Goal: Task Accomplishment & Management: Manage account settings

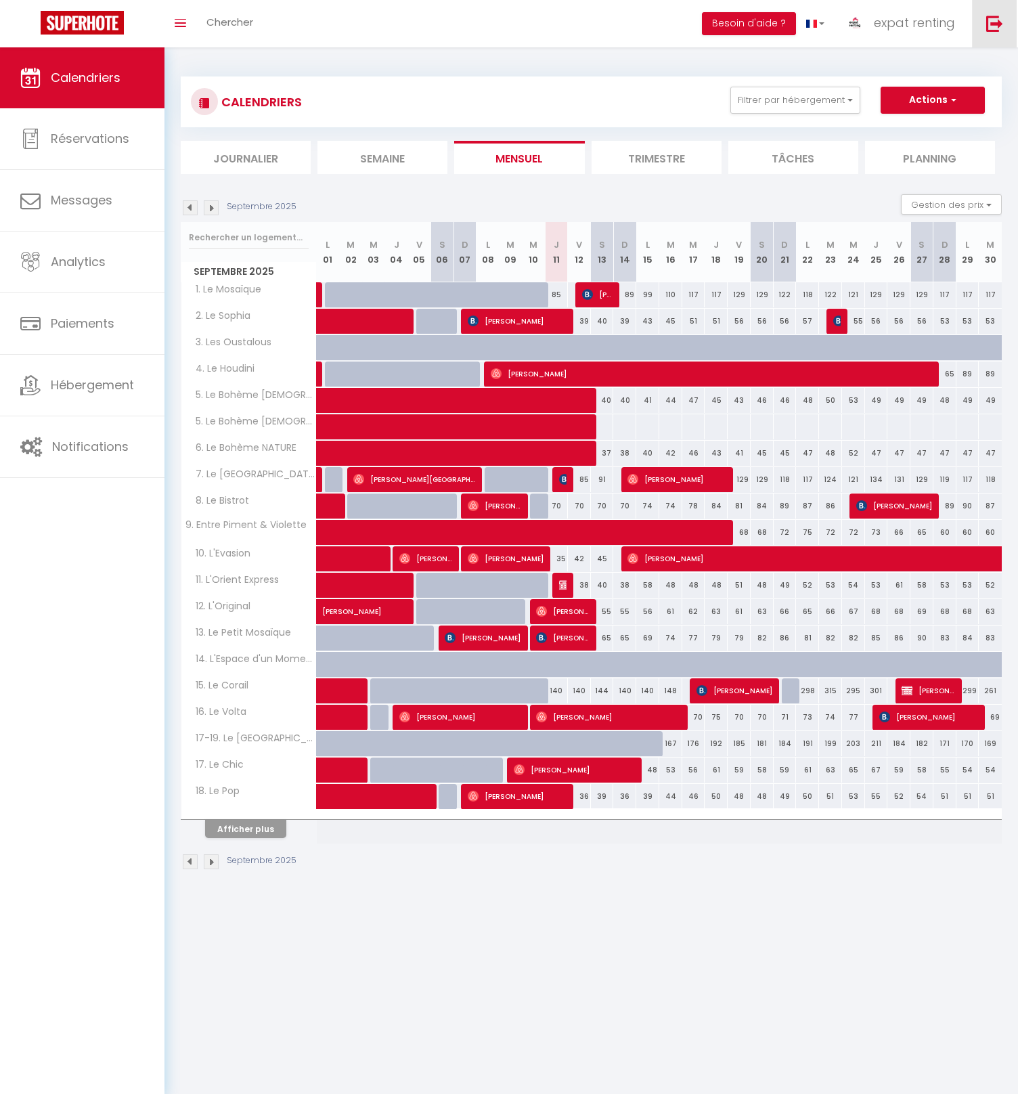
click at [995, 31] on img at bounding box center [995, 23] width 17 height 17
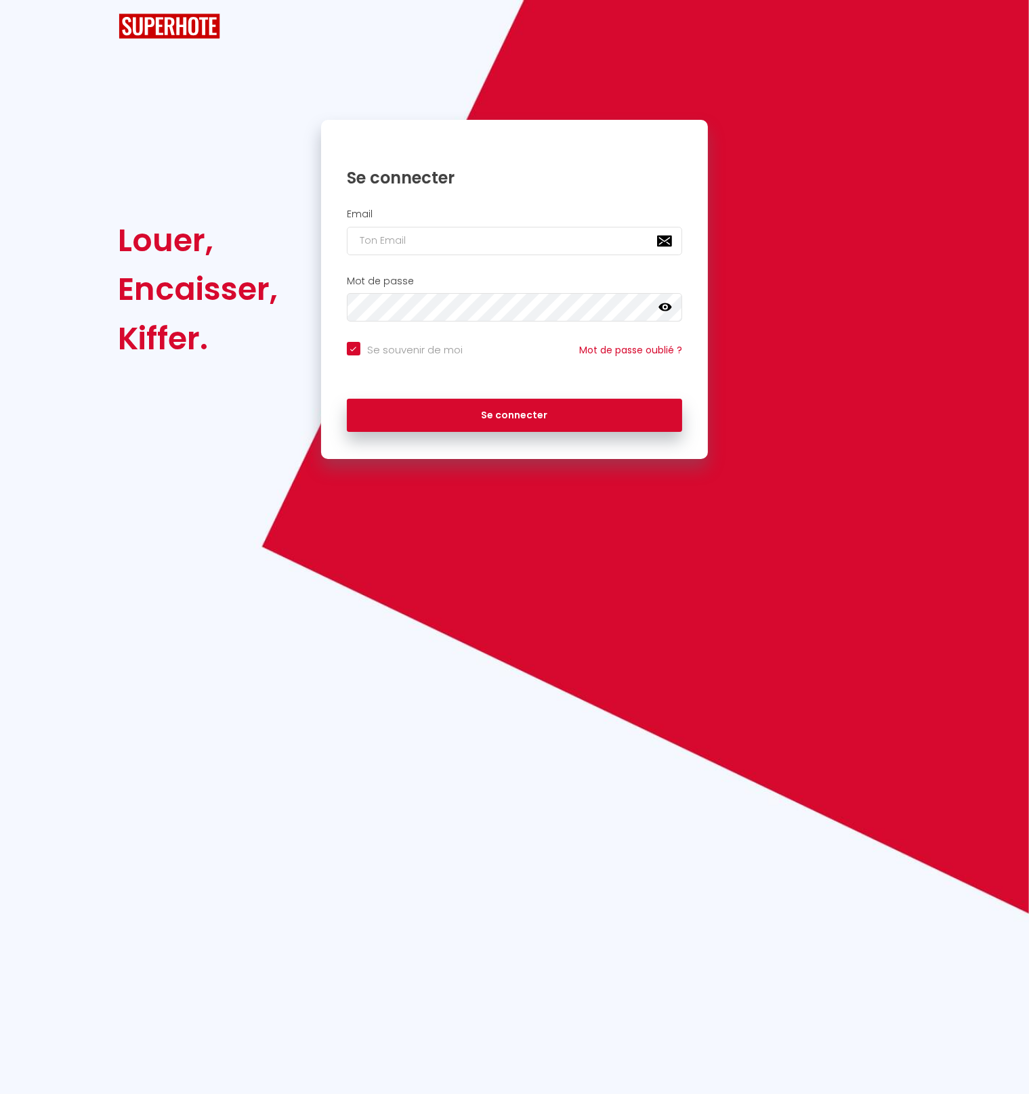
checkbox input "true"
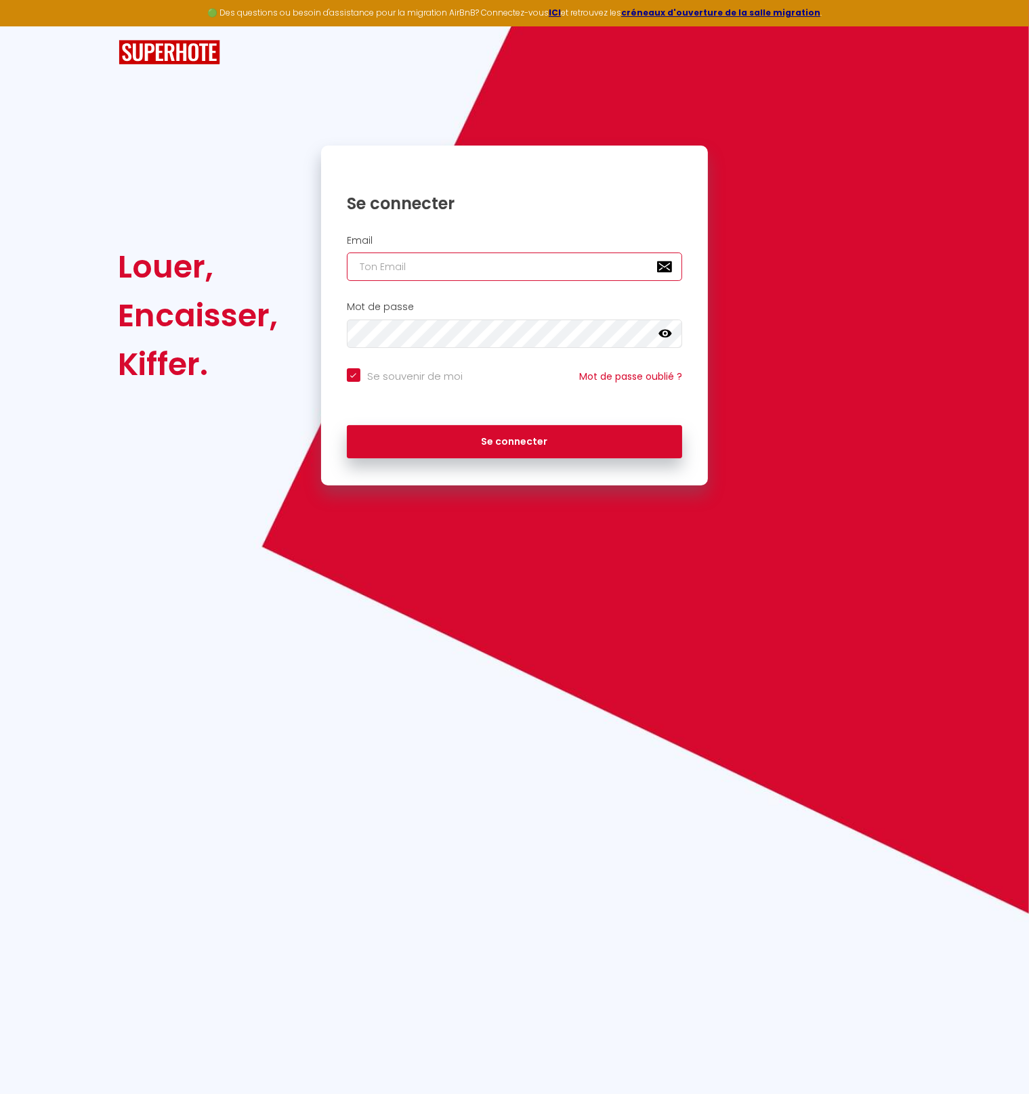
click at [465, 271] on input "email" at bounding box center [515, 267] width 336 height 28
paste input "[PERSON_NAME][EMAIL_ADDRESS][DOMAIN_NAME]"
type input "[PERSON_NAME][EMAIL_ADDRESS][DOMAIN_NAME]"
checkbox input "true"
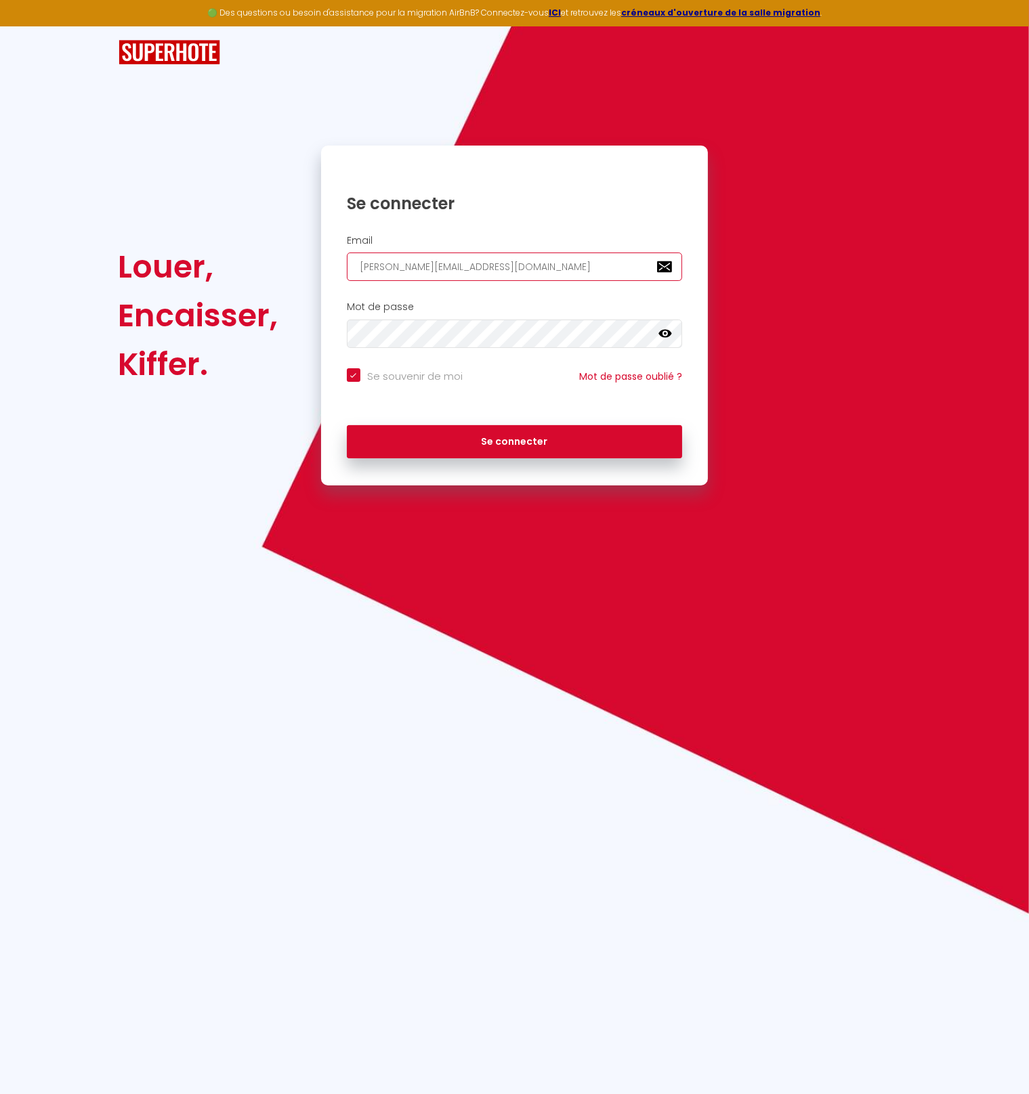
type input "[PERSON_NAME][EMAIL_ADDRESS][DOMAIN_NAME]"
checkbox input "true"
type input "[EMAIL_ADDRESS][DOMAIN_NAME]"
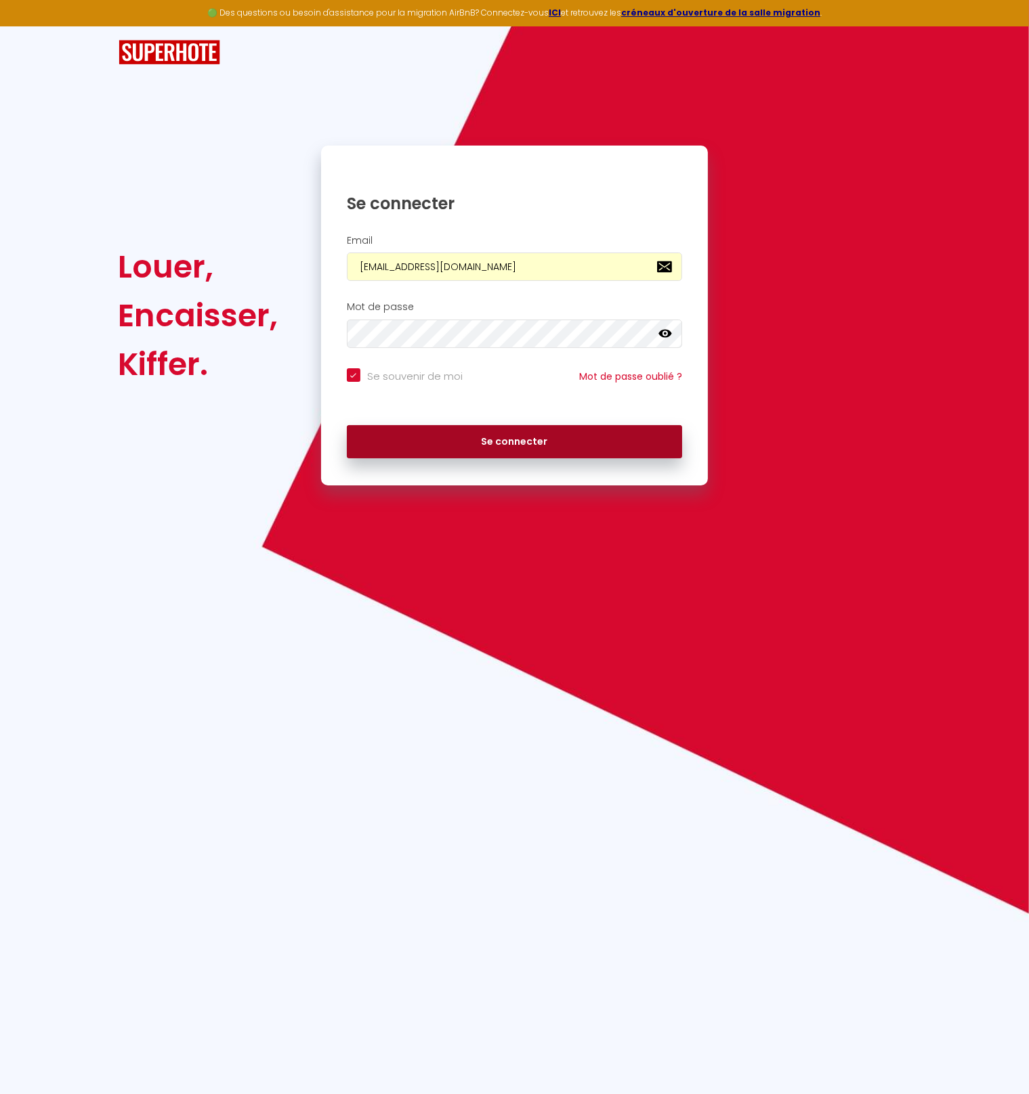
click at [429, 444] on button "Se connecter" at bounding box center [515, 442] width 336 height 34
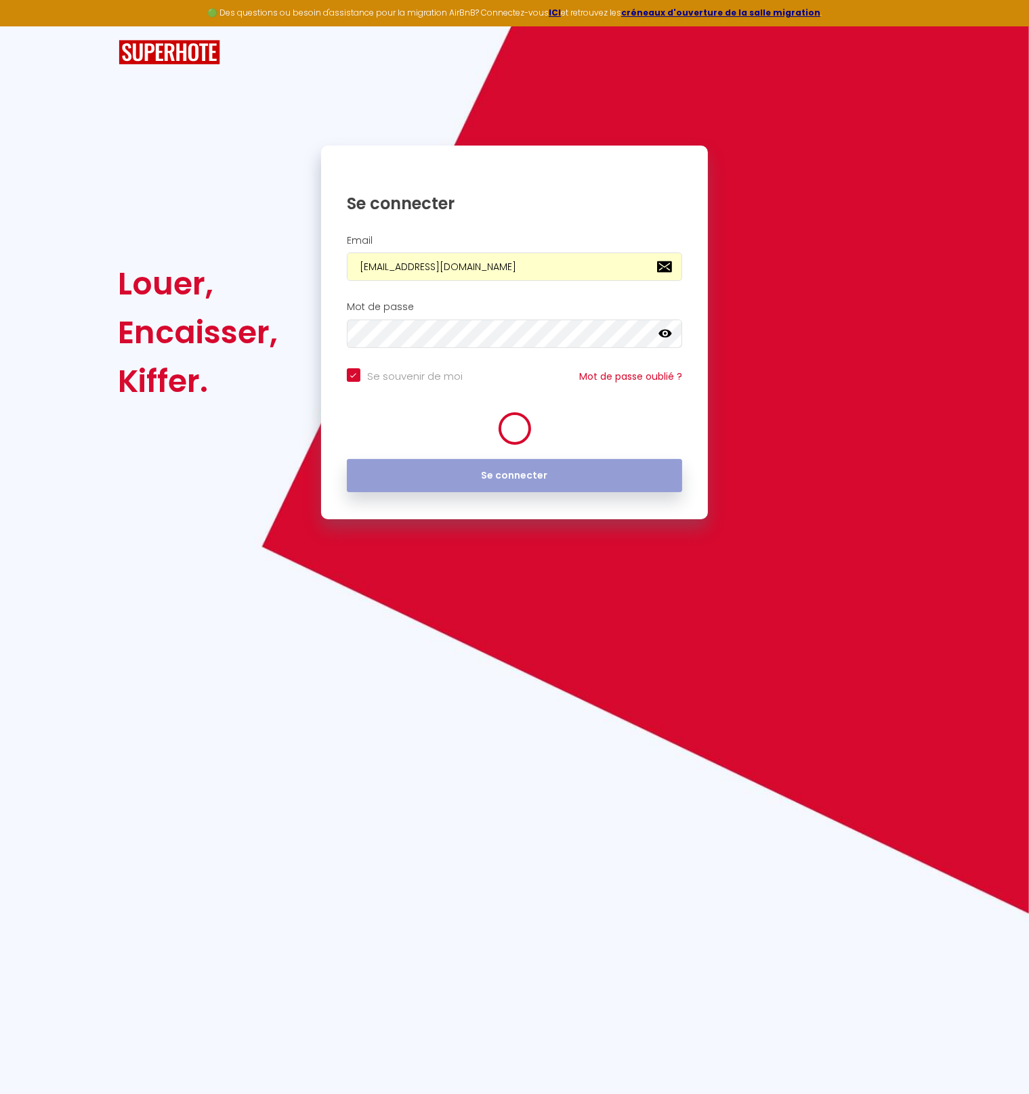
checkbox input "true"
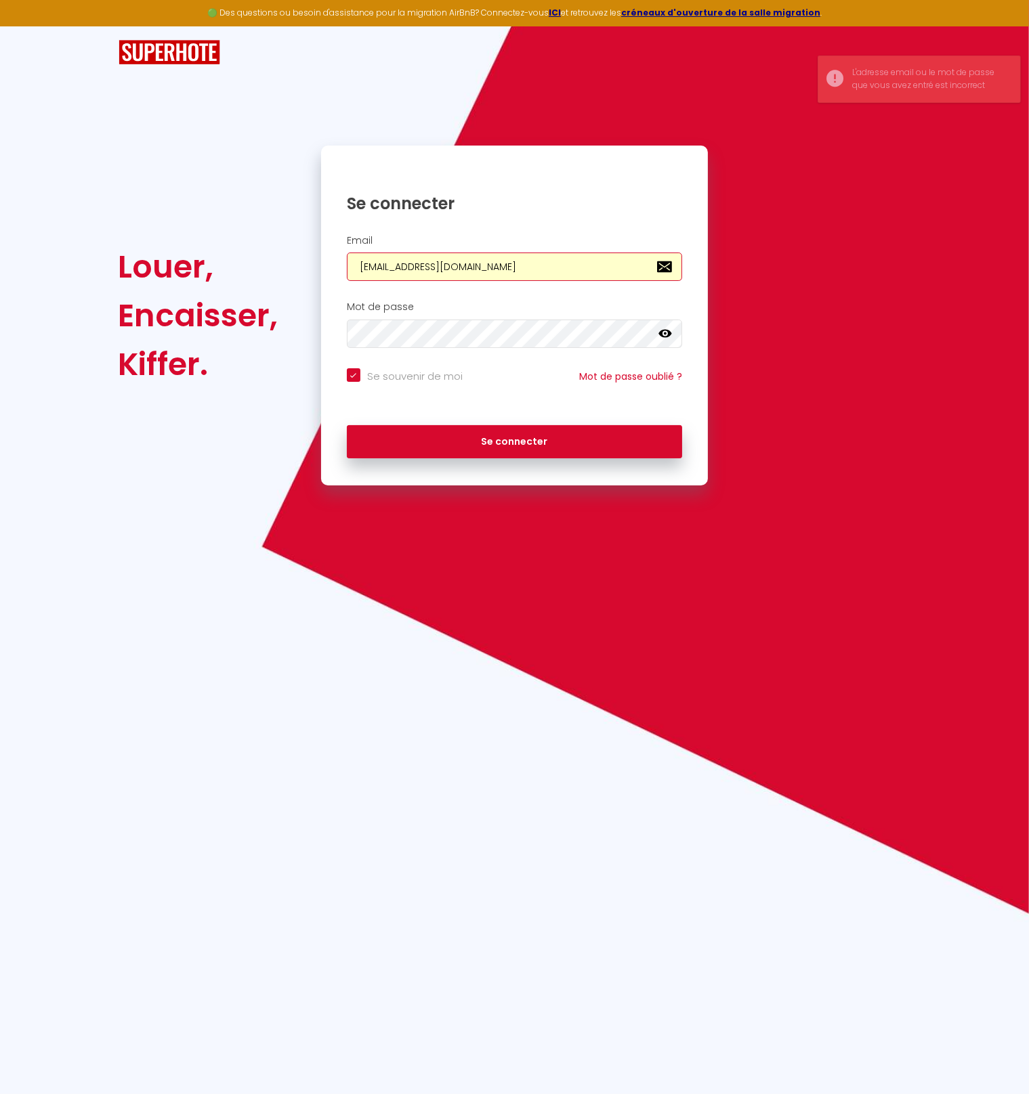
click at [439, 265] on input "[EMAIL_ADDRESS][DOMAIN_NAME]" at bounding box center [515, 267] width 336 height 28
click at [500, 269] on input "[EMAIL_ADDRESS][DOMAIN_NAME]" at bounding box center [515, 267] width 336 height 28
paste input "[PERSON_NAME]"
type input "[PERSON_NAME][EMAIL_ADDRESS][DOMAIN_NAME]"
checkbox input "true"
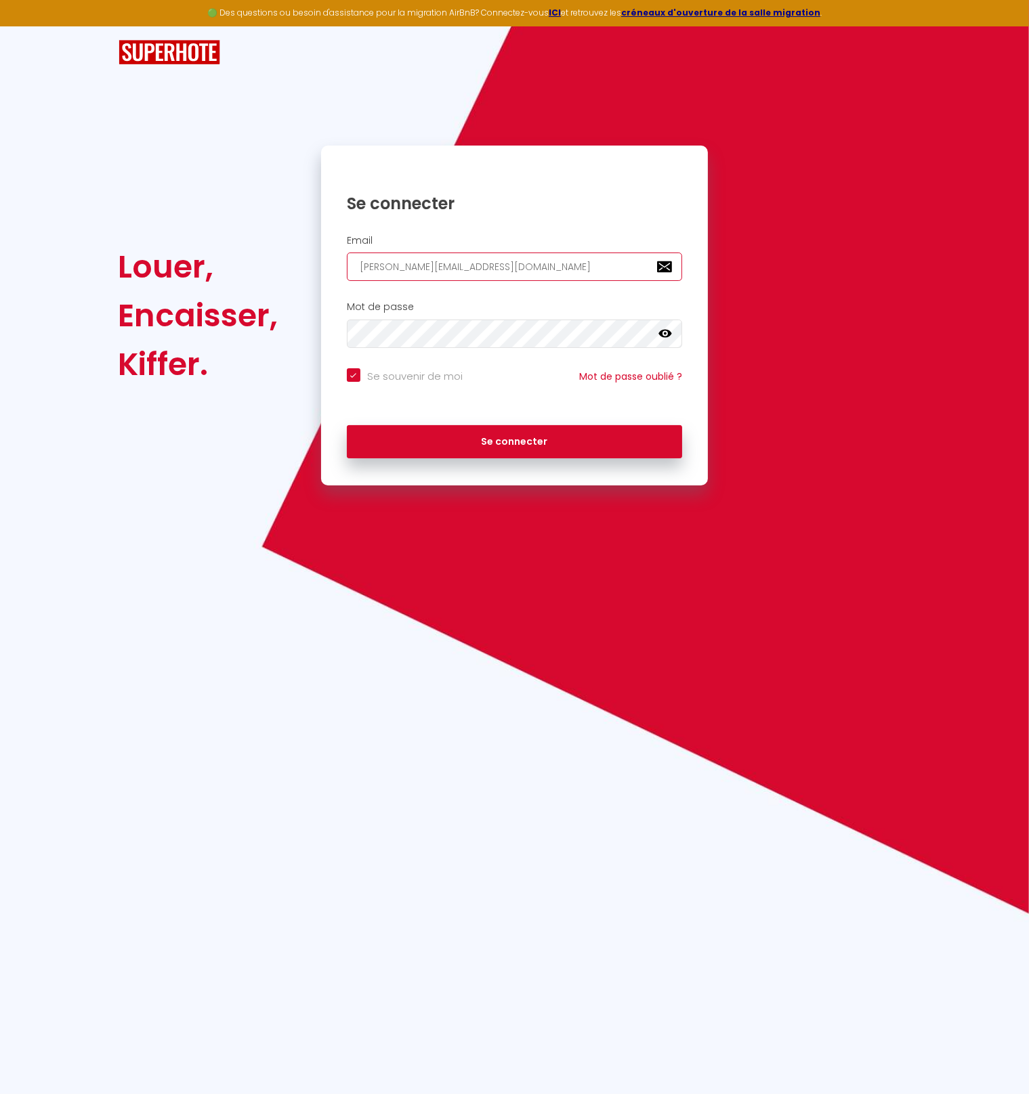
type input "[PERSON_NAME][EMAIL_ADDRESS][DOMAIN_NAME]"
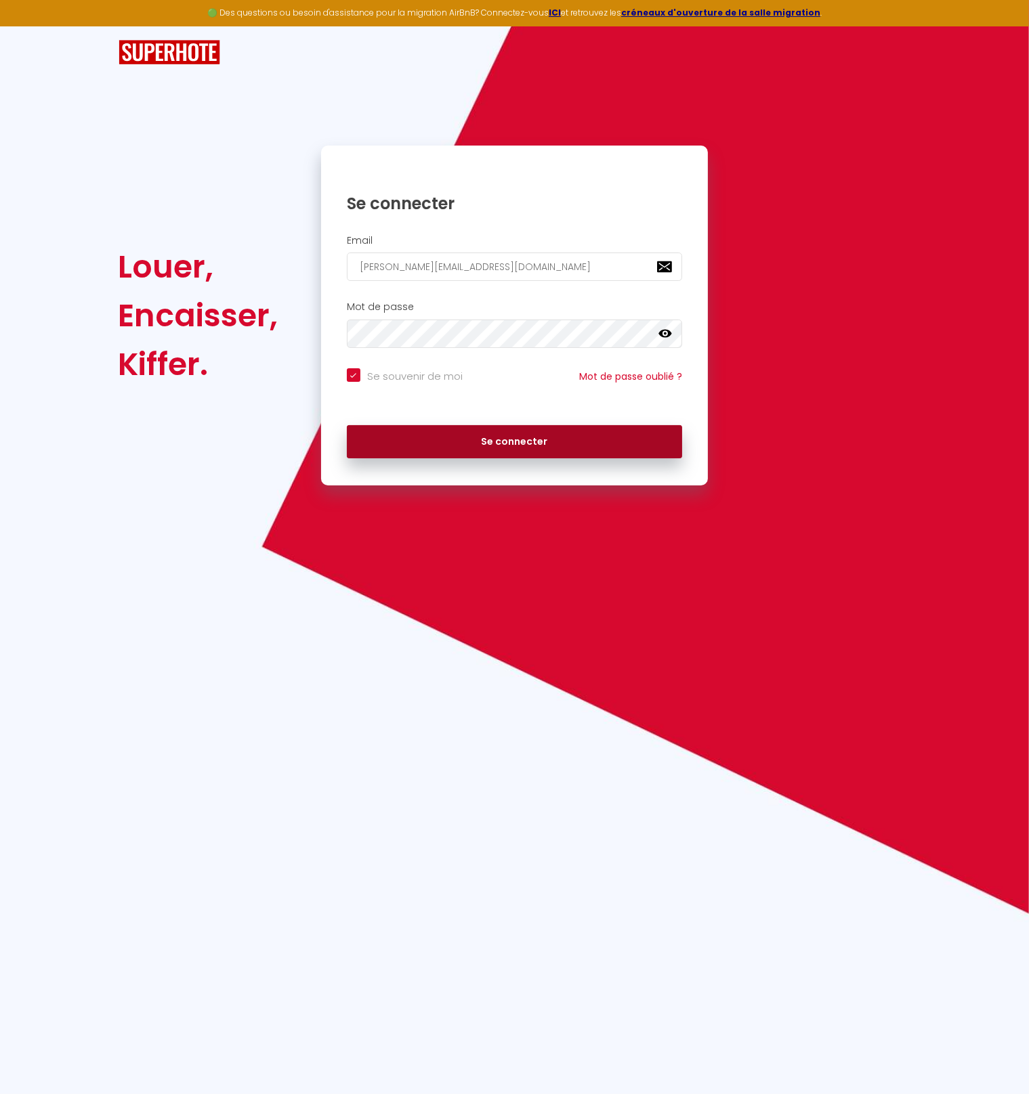
click at [490, 453] on button "Se connecter" at bounding box center [515, 442] width 336 height 34
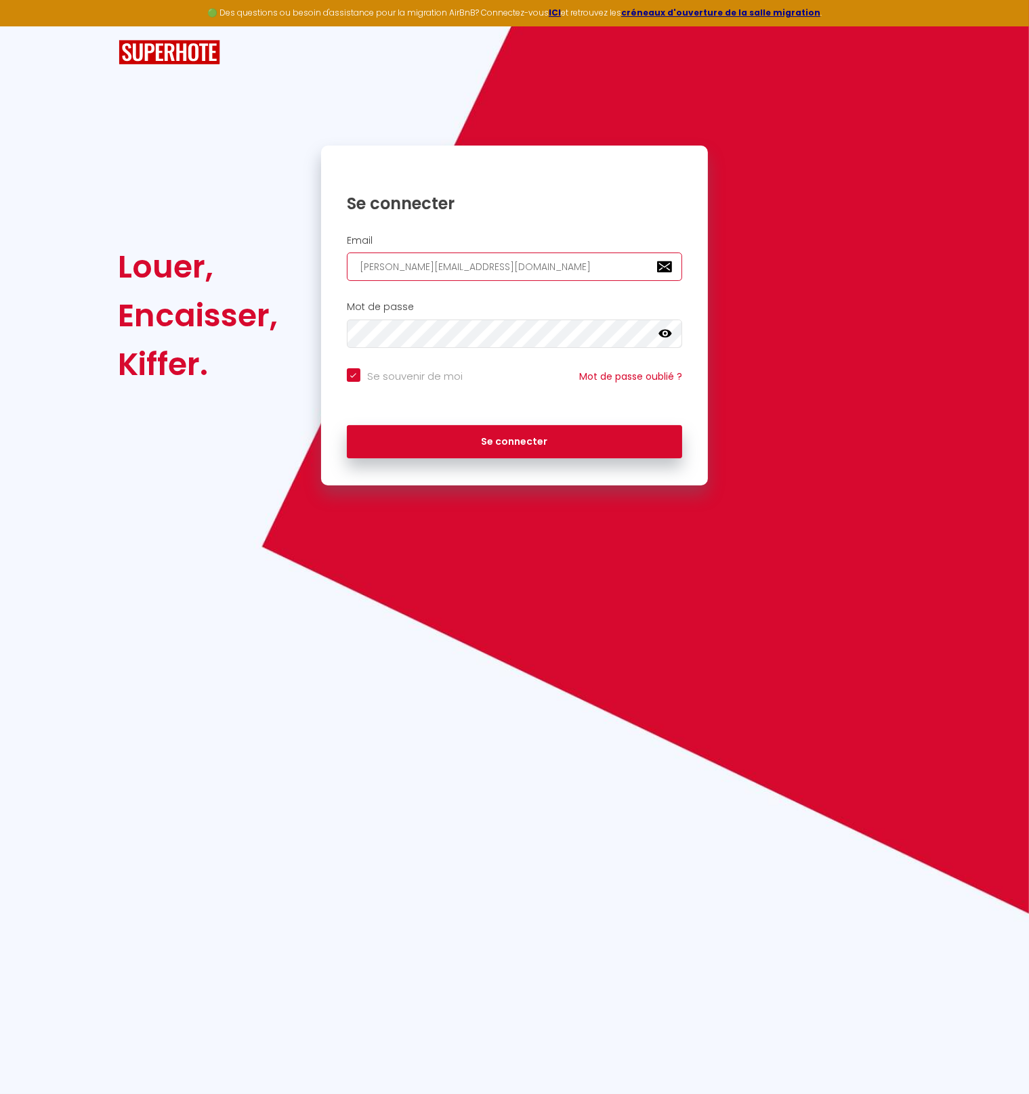
click at [474, 273] on input "[PERSON_NAME][EMAIL_ADDRESS][DOMAIN_NAME]" at bounding box center [515, 267] width 336 height 28
click at [405, 265] on input "[PERSON_NAME][EMAIL_ADDRESS][DOMAIN_NAME]" at bounding box center [515, 267] width 336 height 28
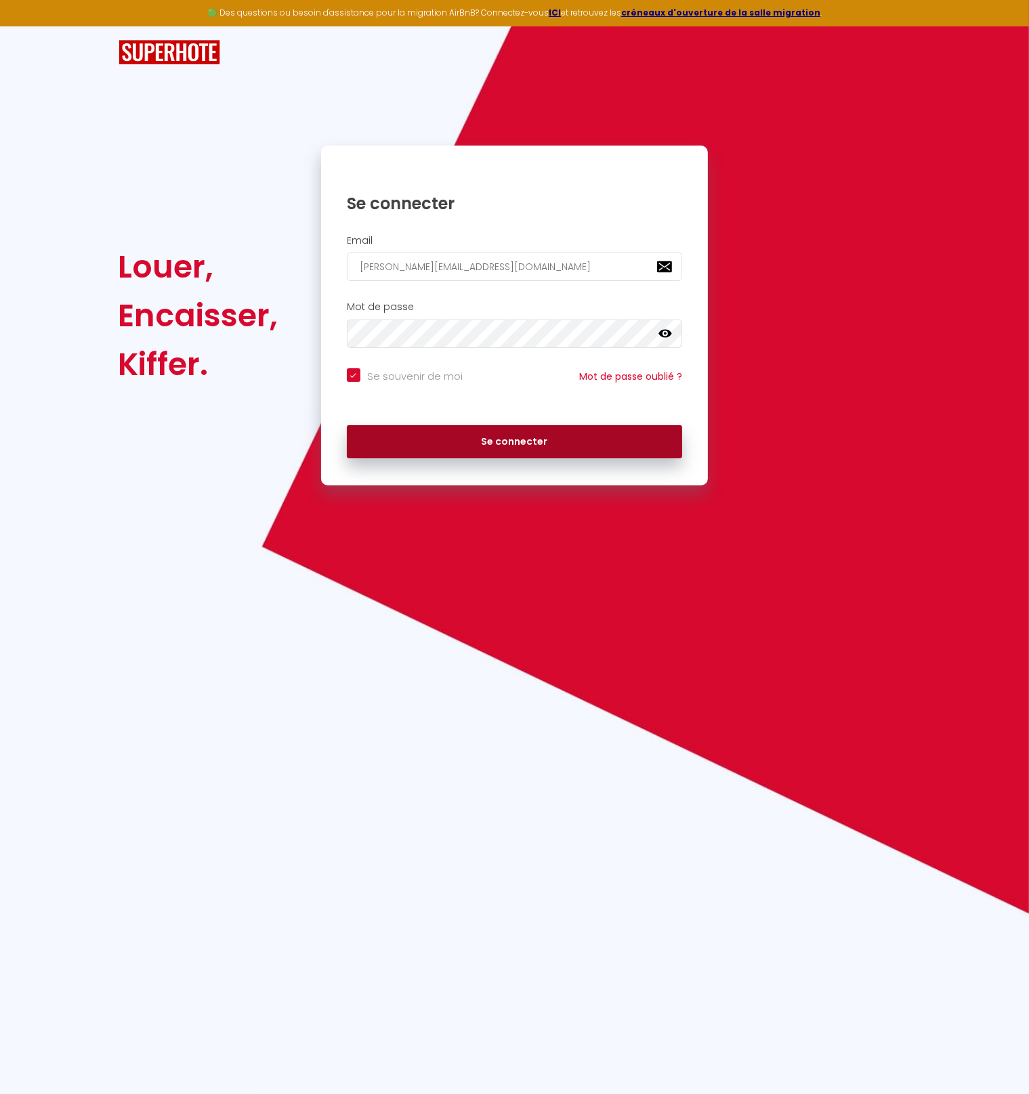
click at [453, 439] on button "Se connecter" at bounding box center [515, 442] width 336 height 34
checkbox input "true"
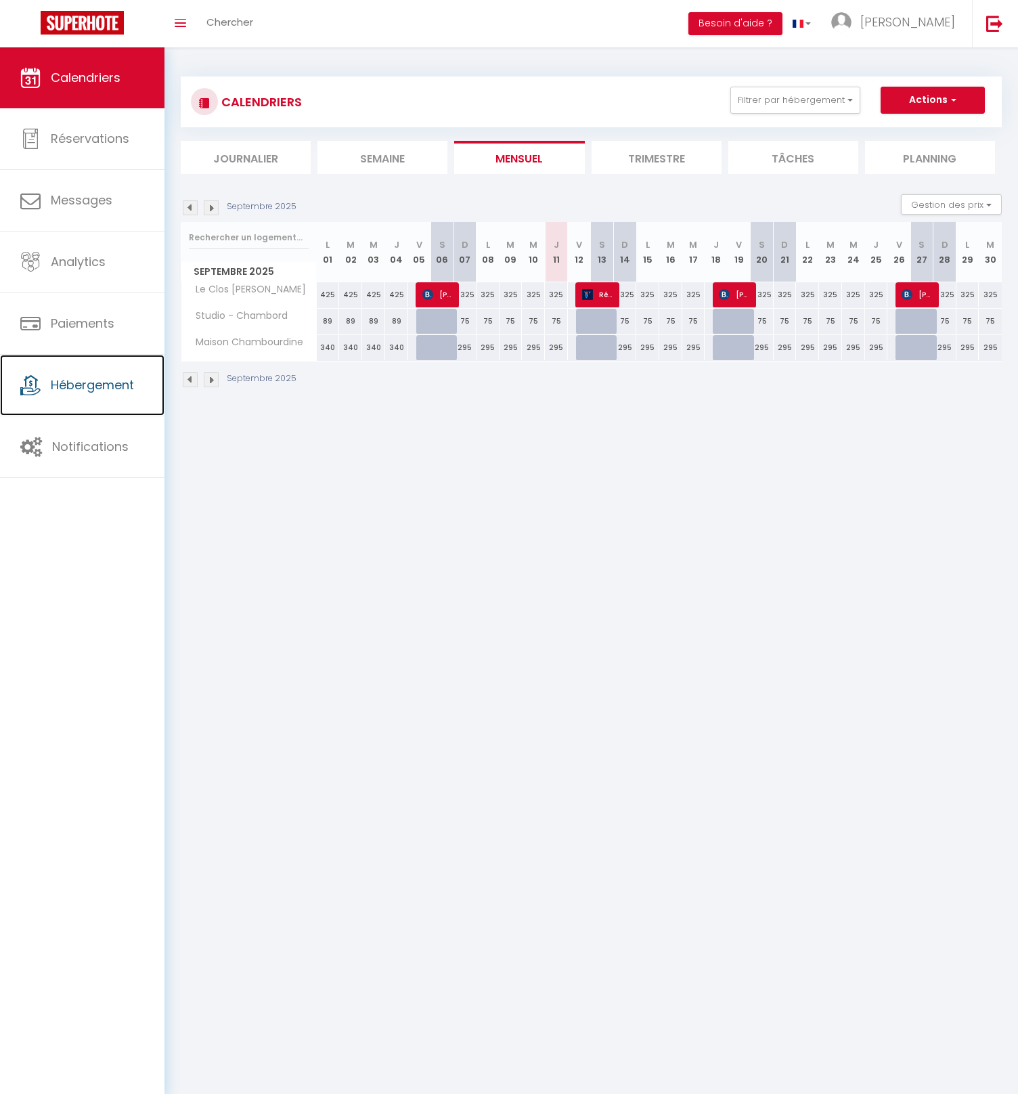
click at [106, 397] on link "Hébergement" at bounding box center [82, 385] width 165 height 61
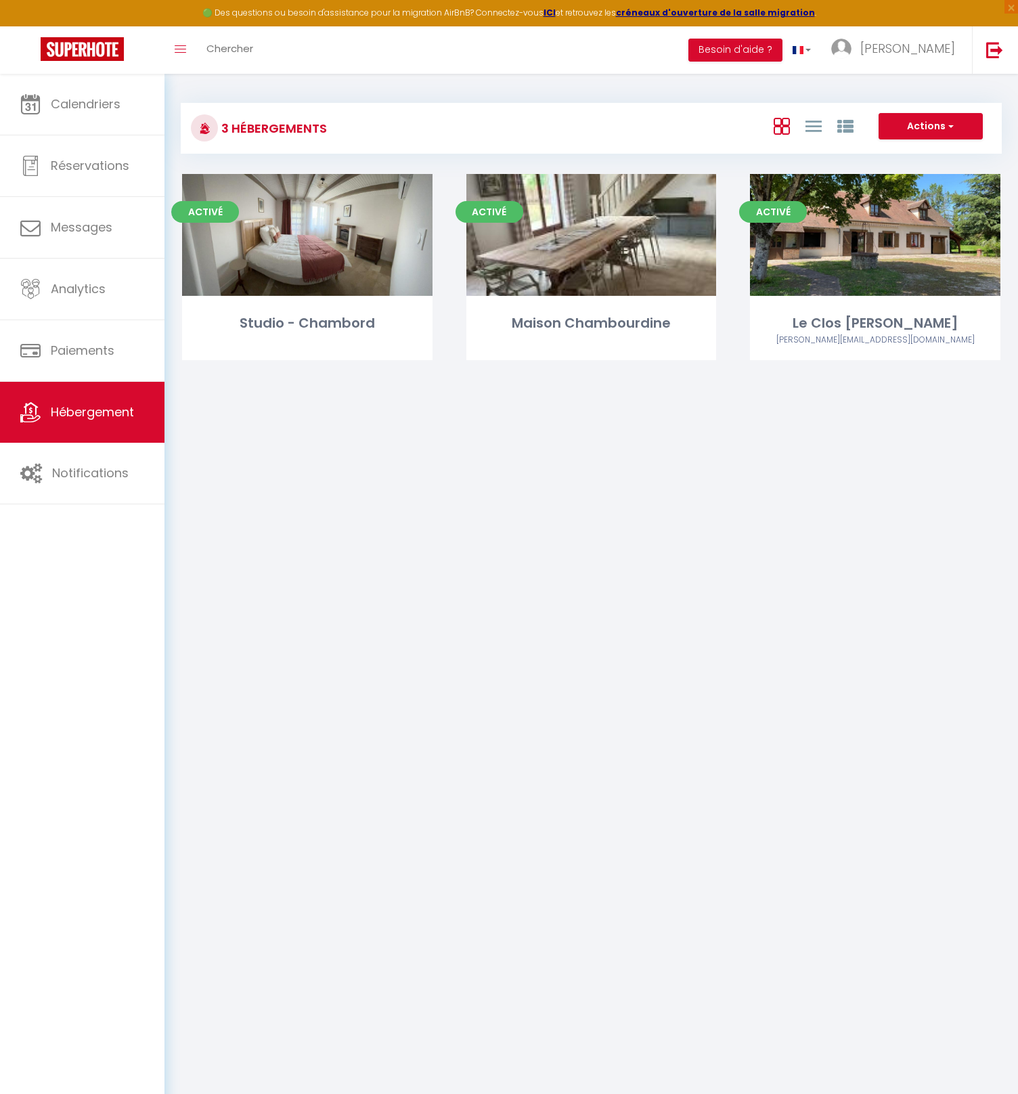
click at [870, 232] on link "Editer" at bounding box center [875, 234] width 81 height 27
select select "3"
select select "2"
select select "1"
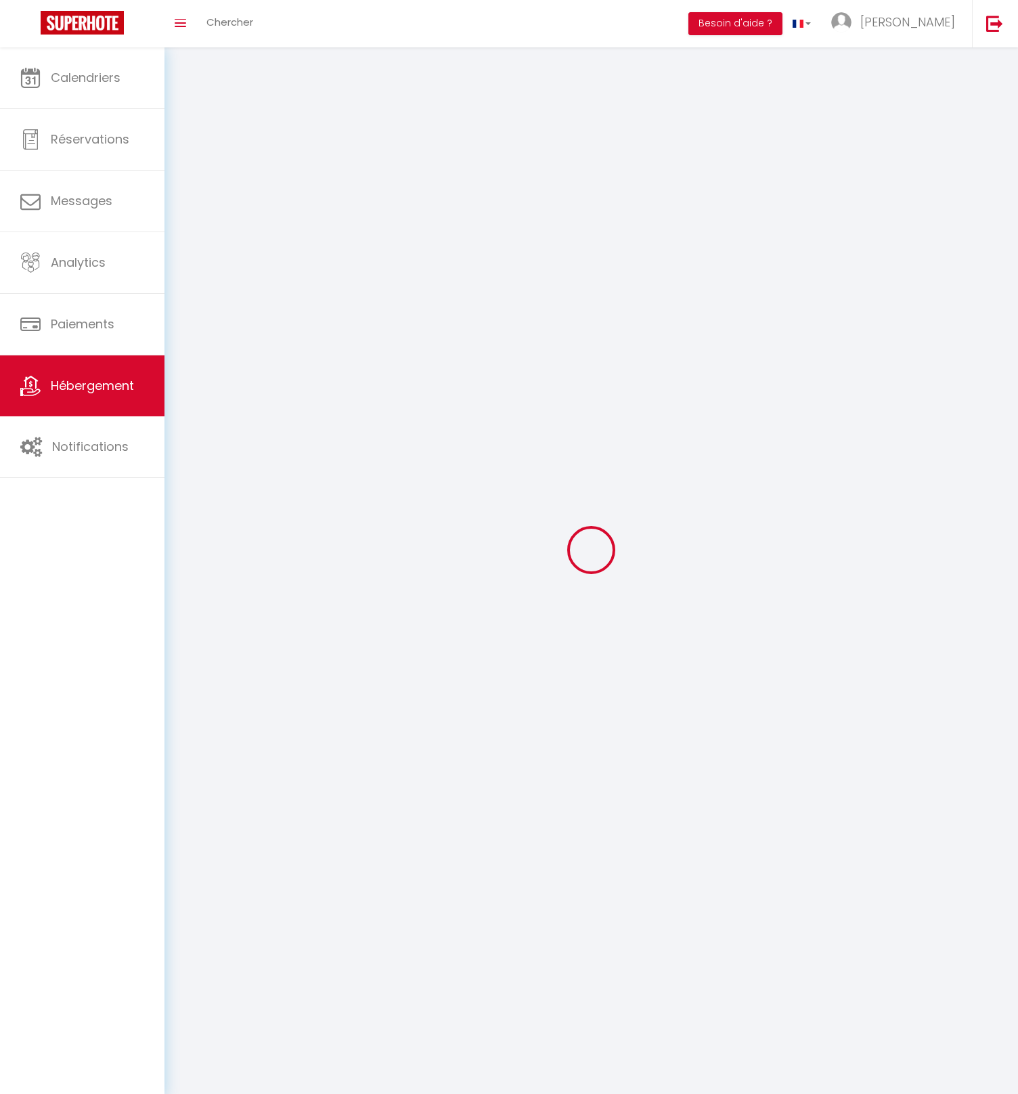
select select
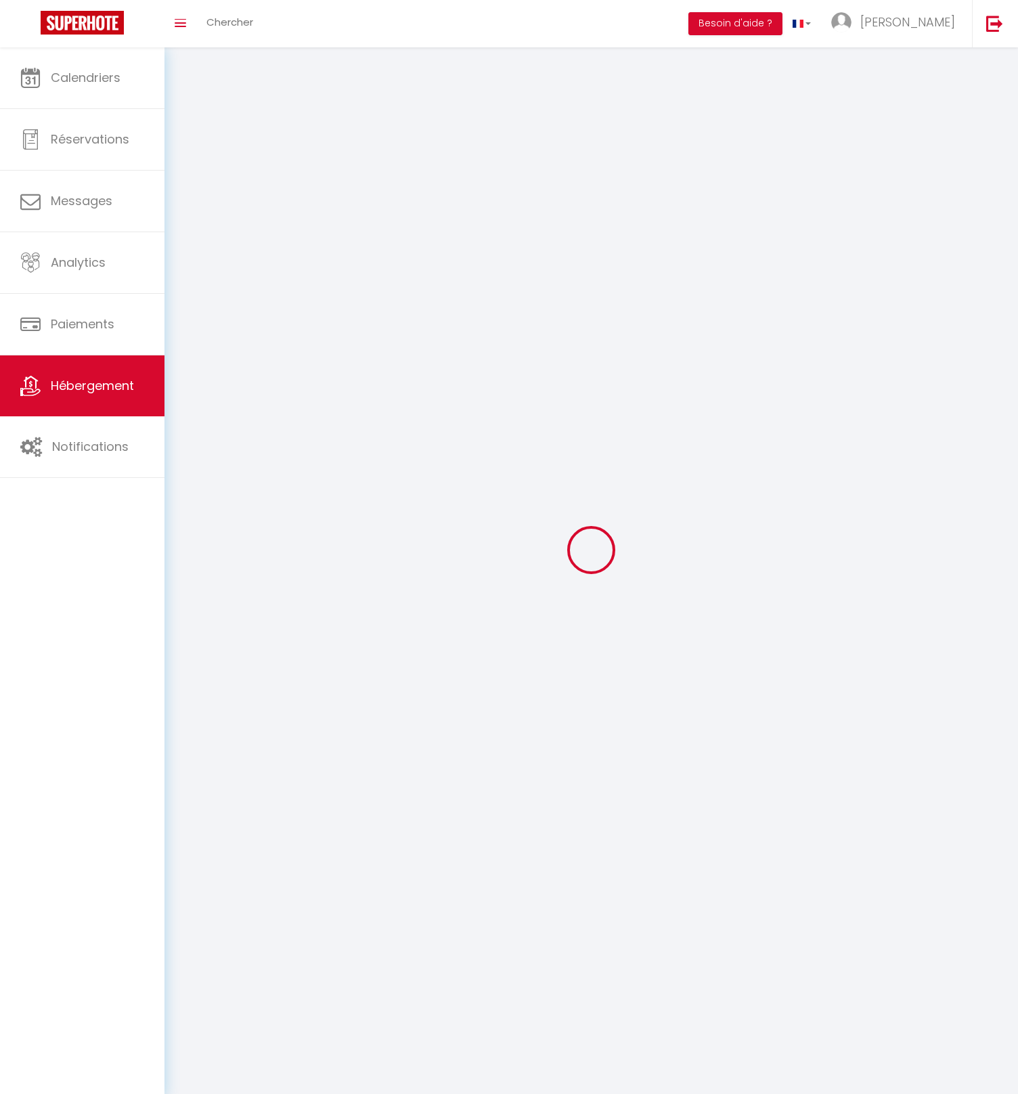
checkbox input "false"
select select
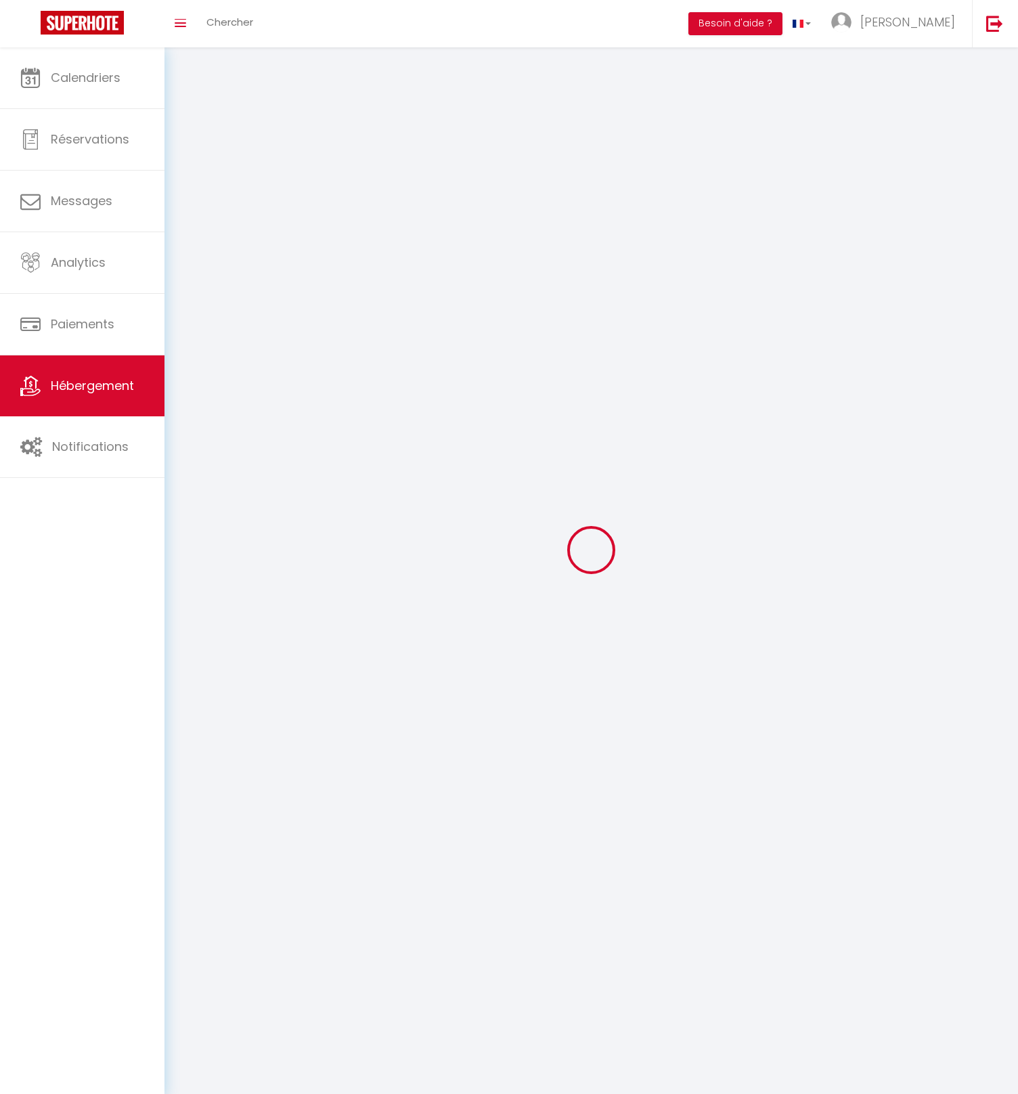
select select
select select "1"
select select
select select "28"
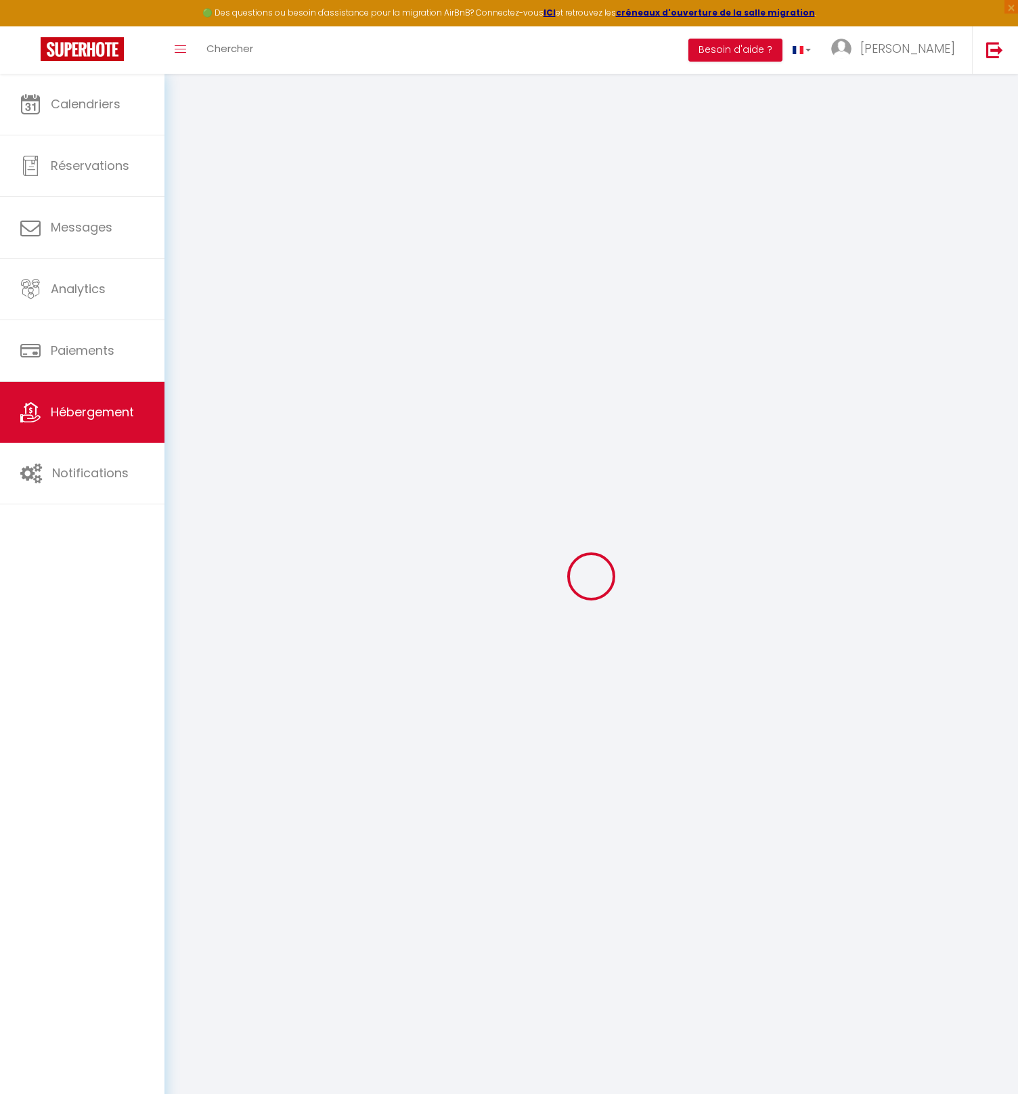
select select
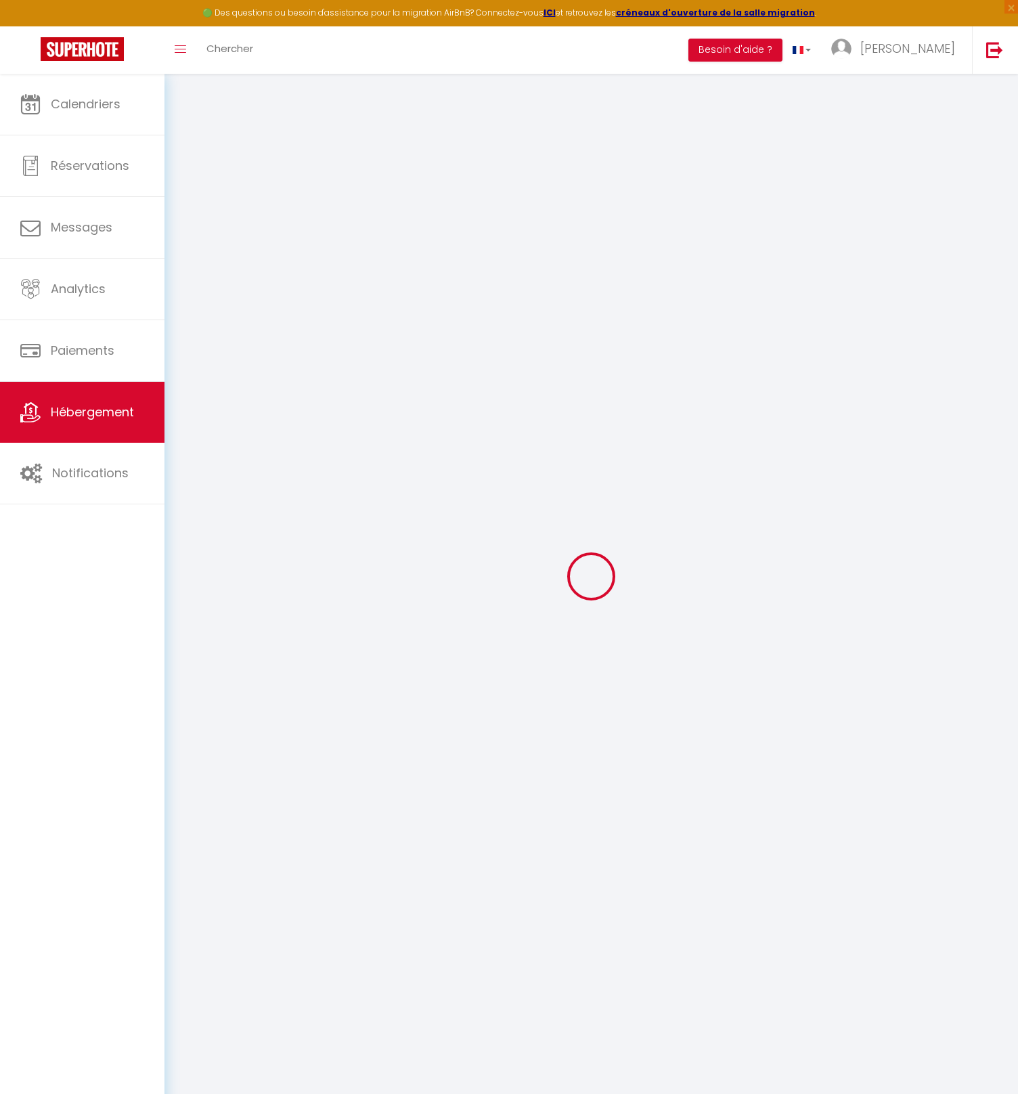
select select
checkbox input "false"
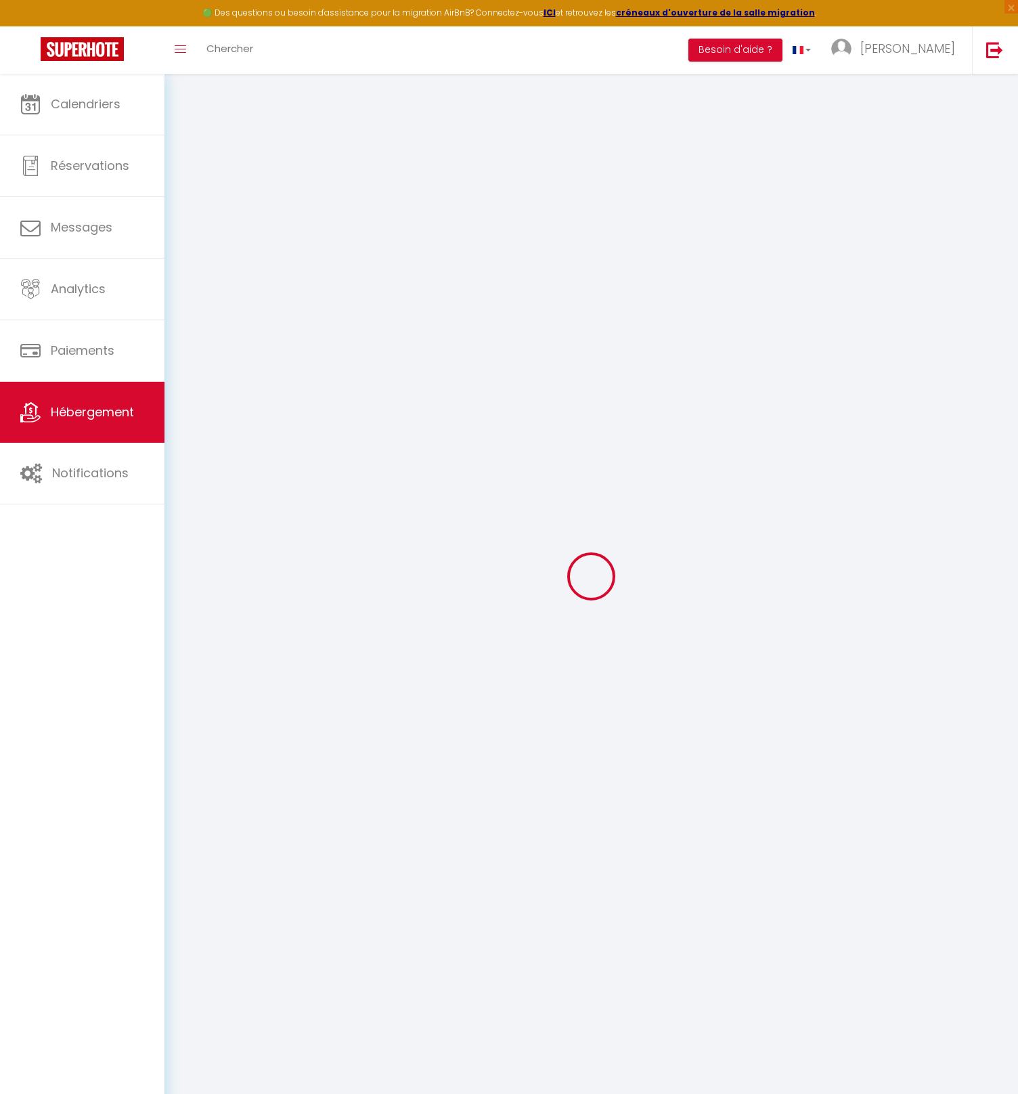
select select
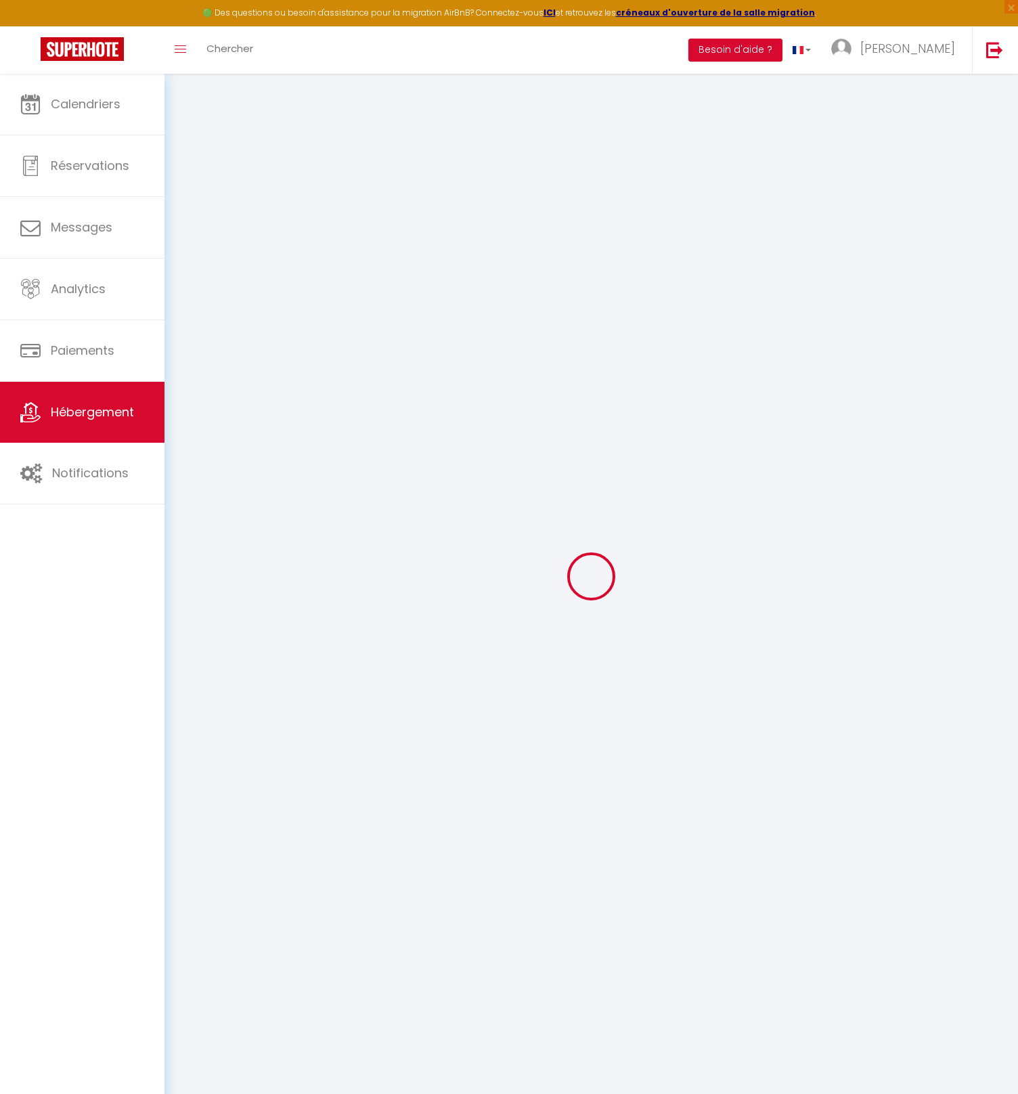
select select
checkbox input "false"
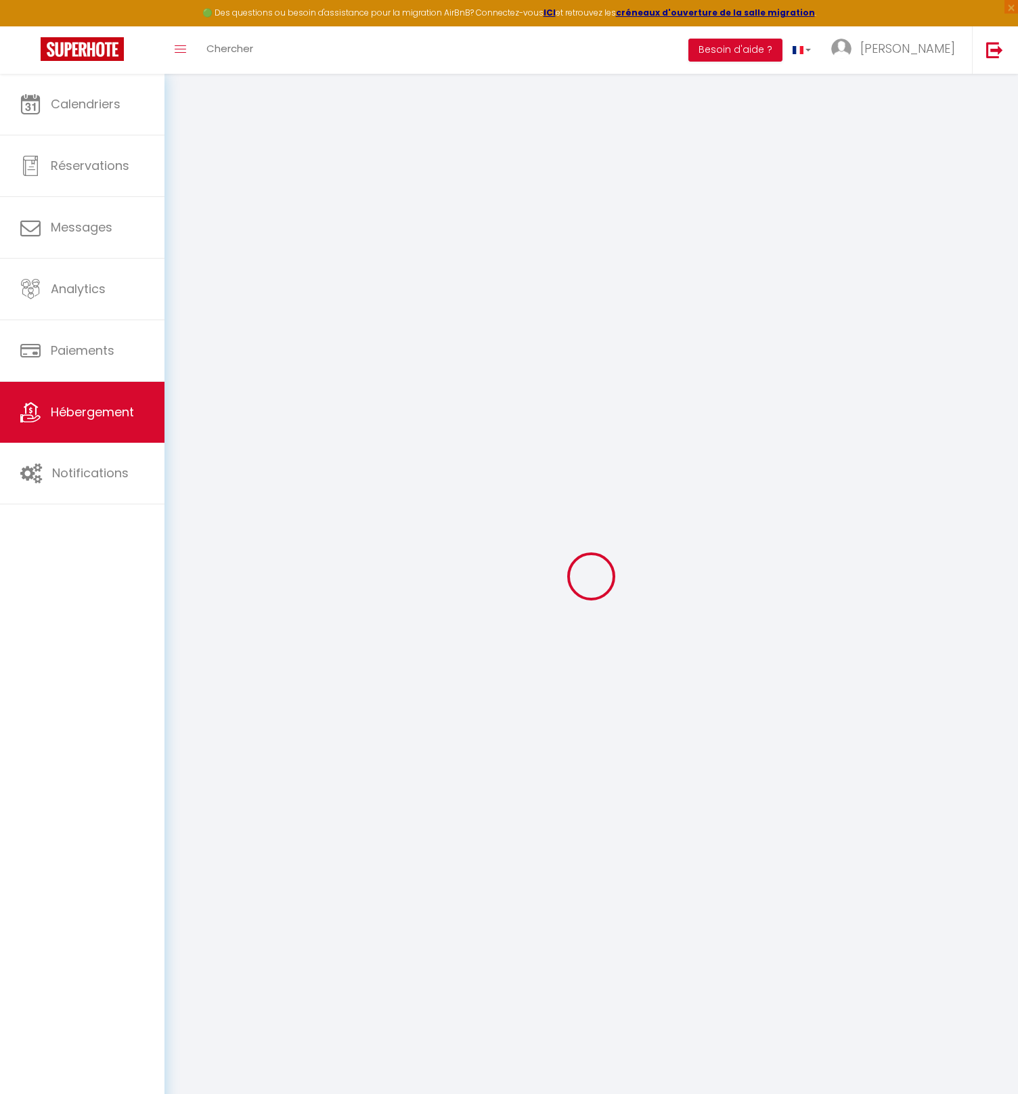
checkbox input "false"
select select
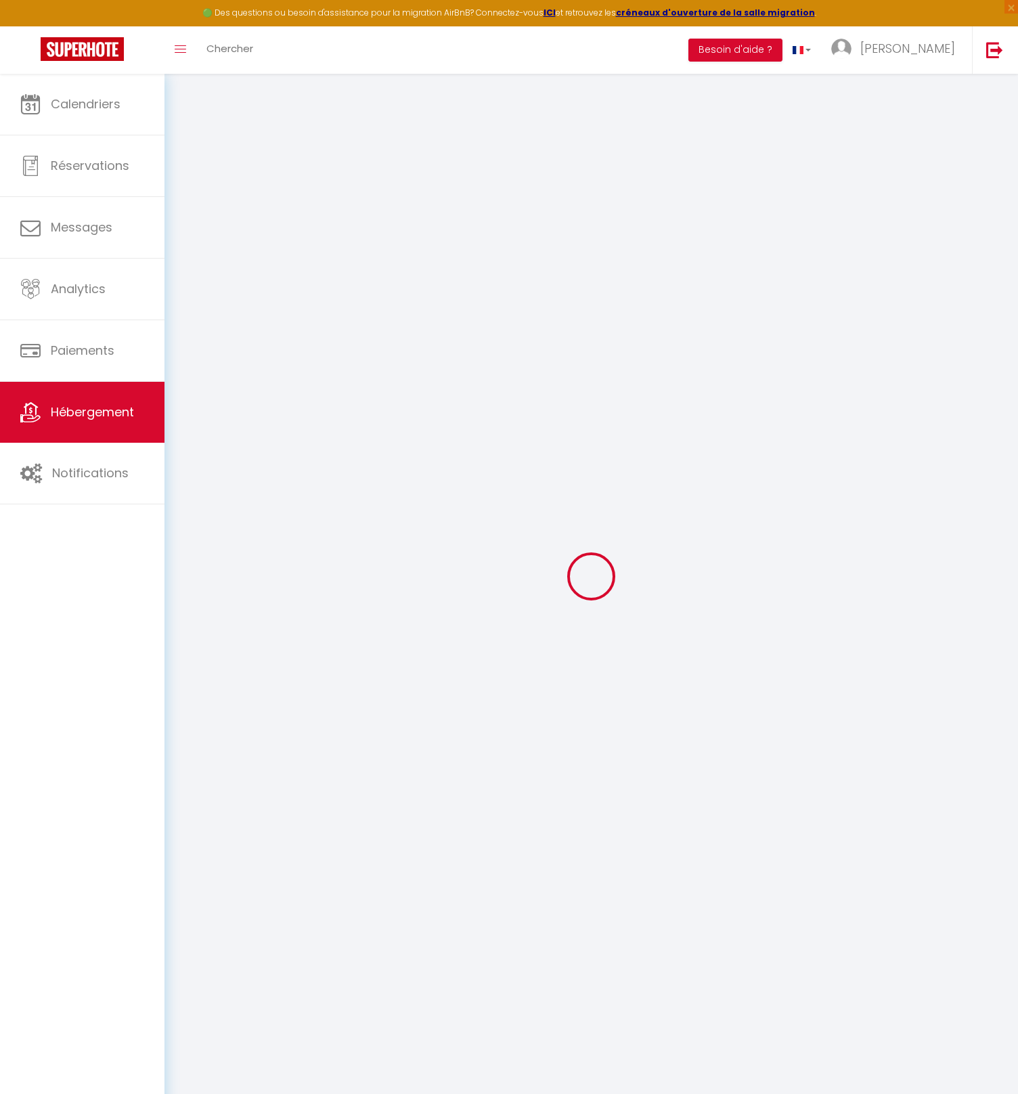
select select
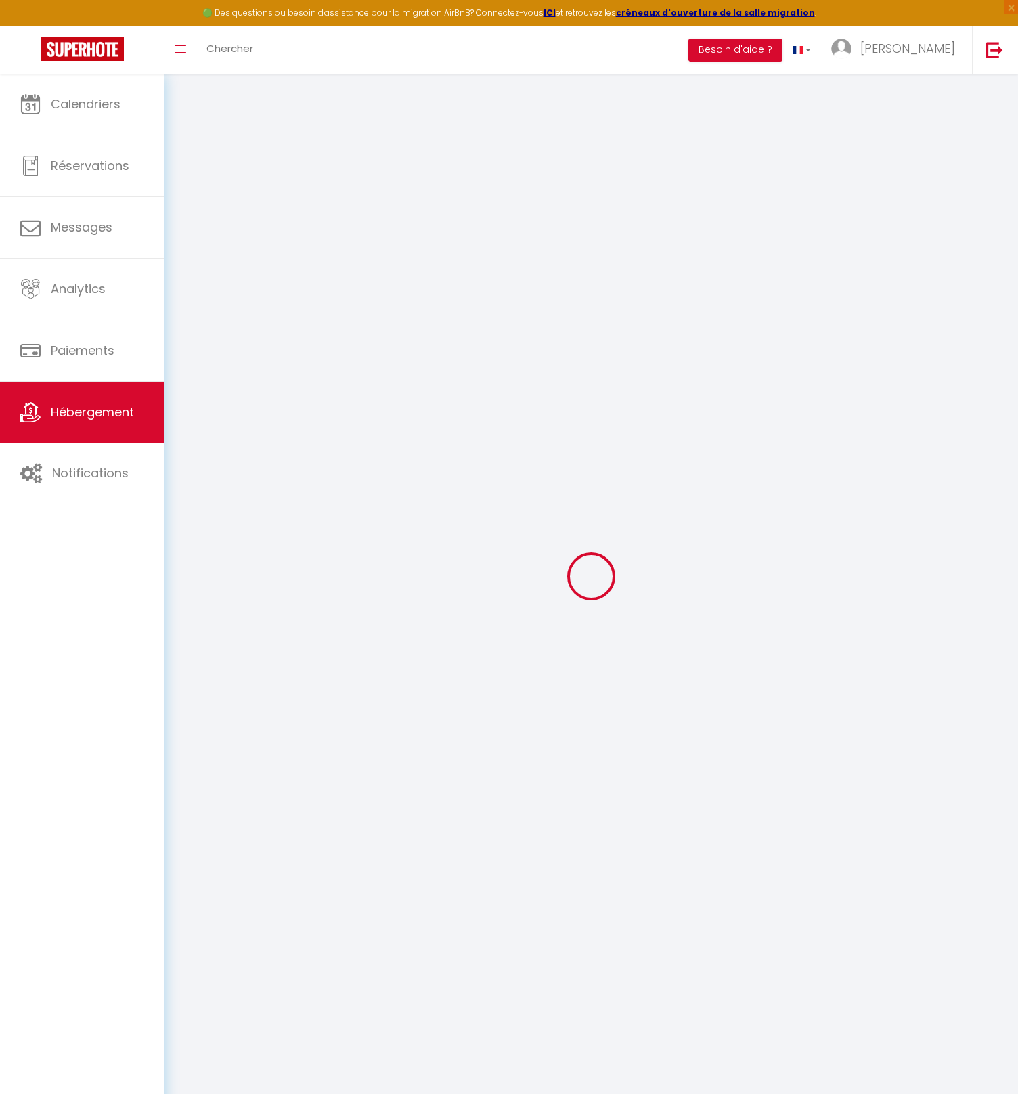
checkbox input "false"
select select
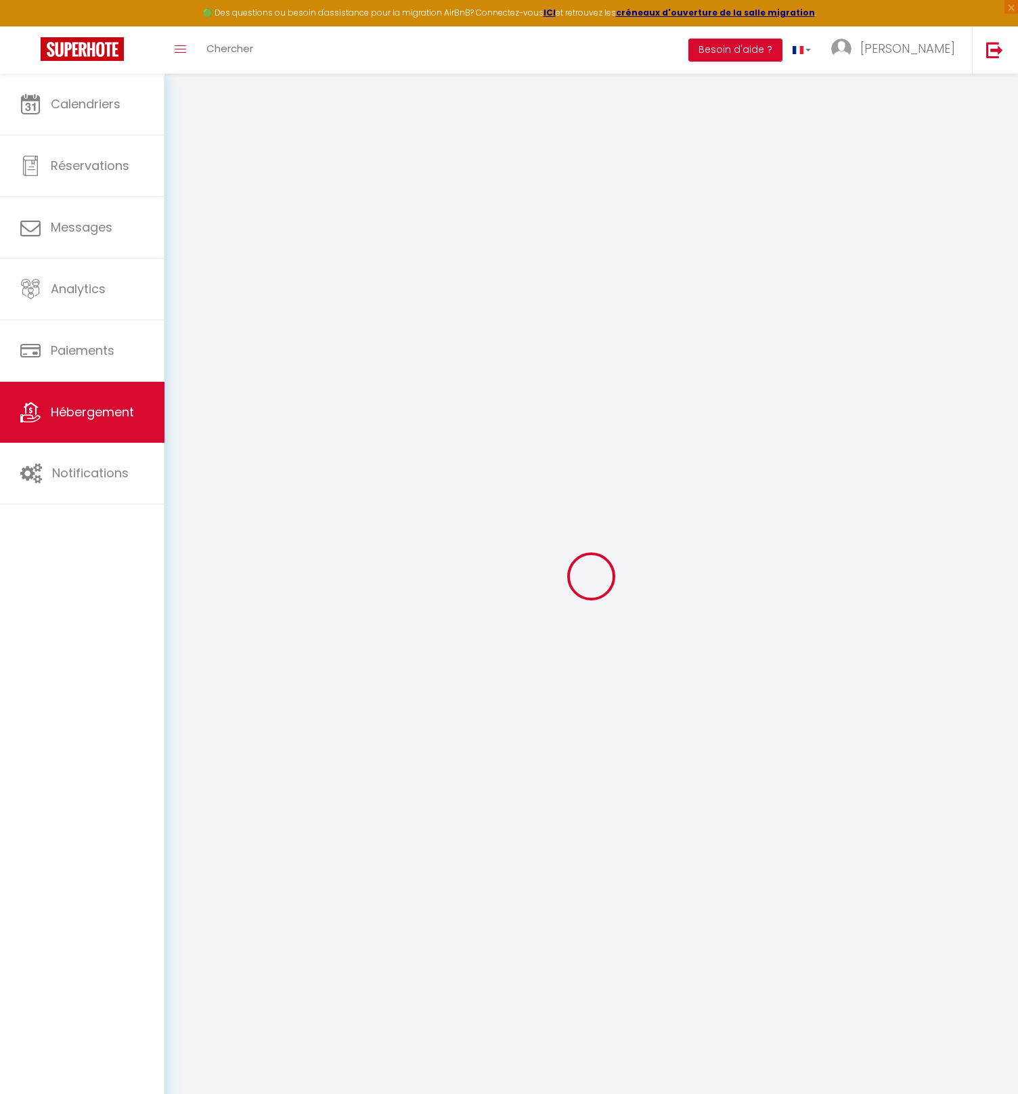
select select
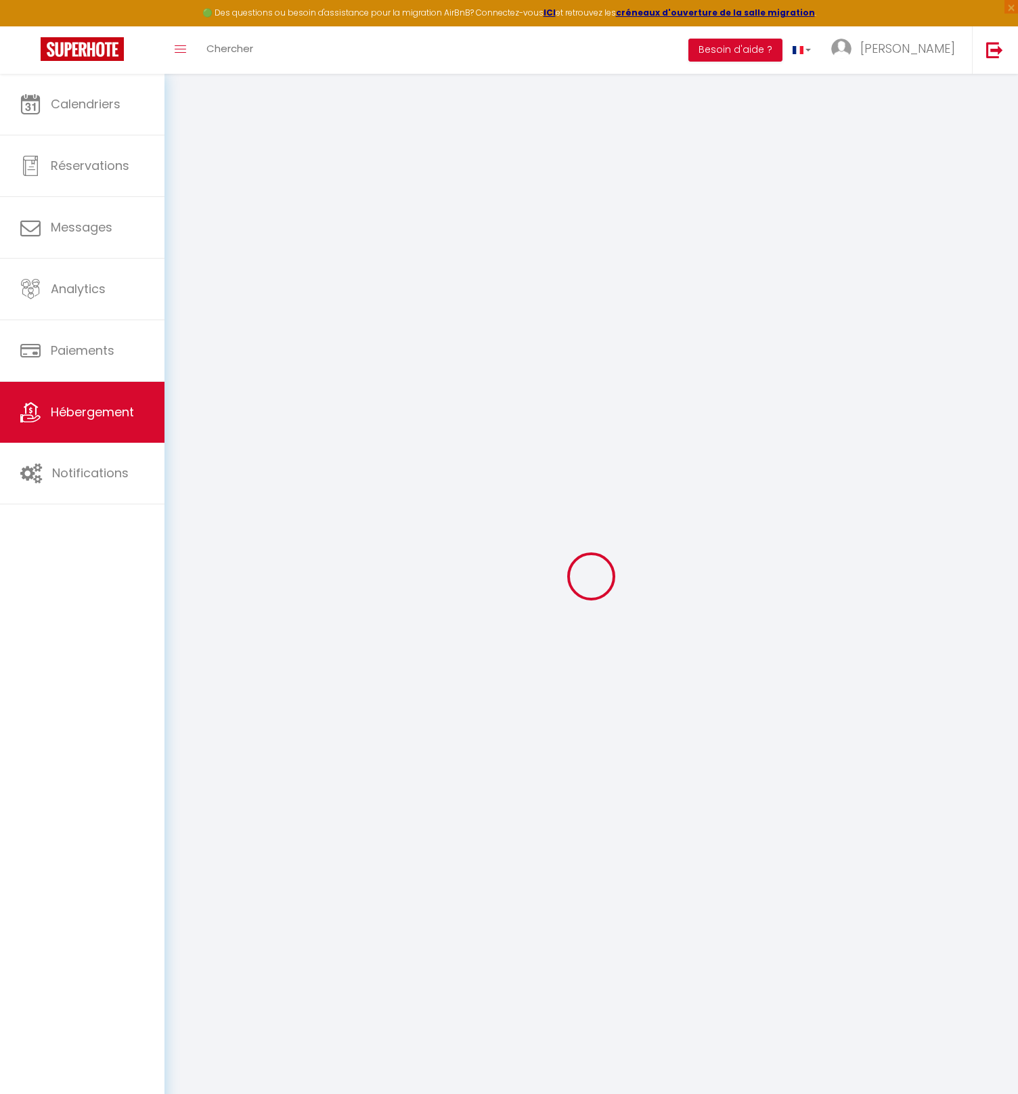
select select
checkbox input "false"
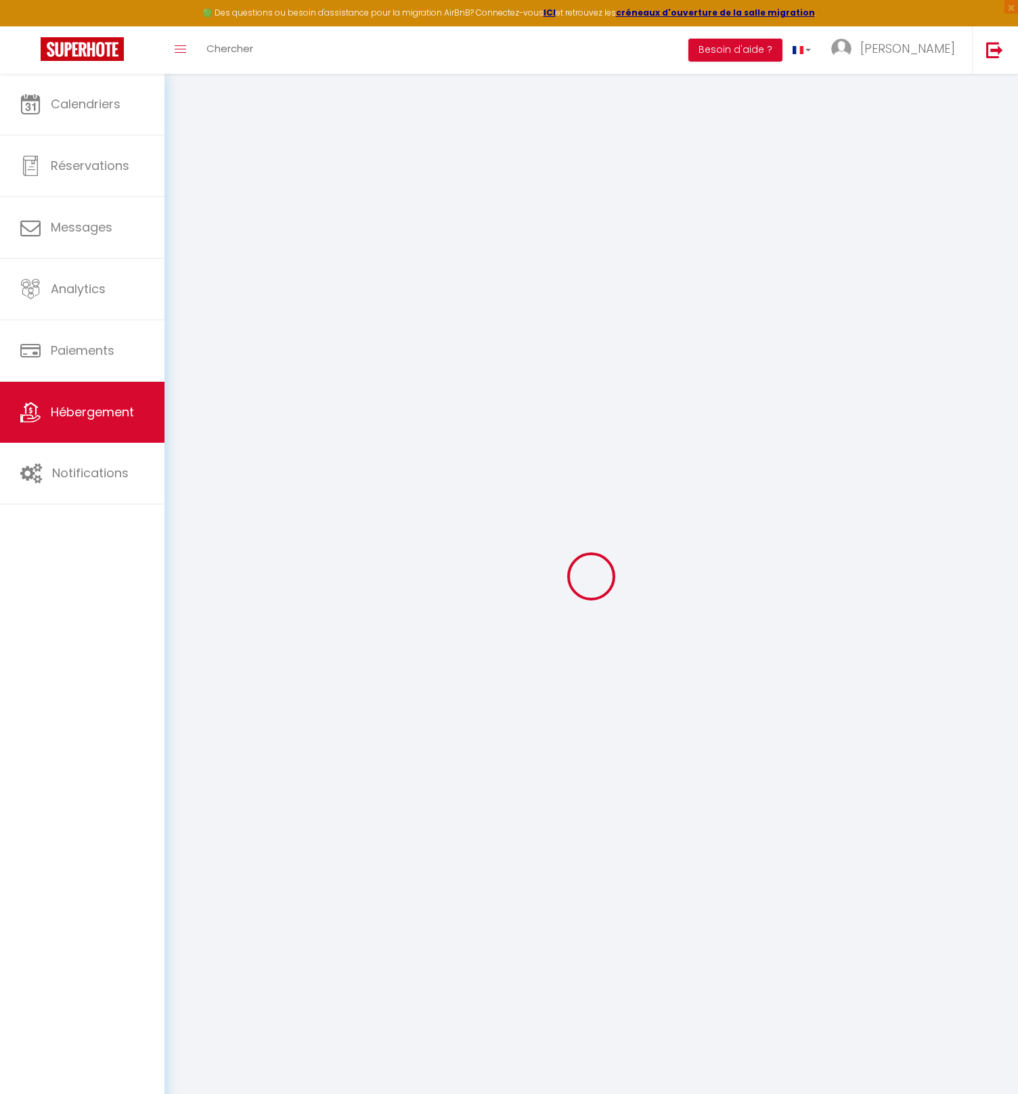
checkbox input "false"
select select
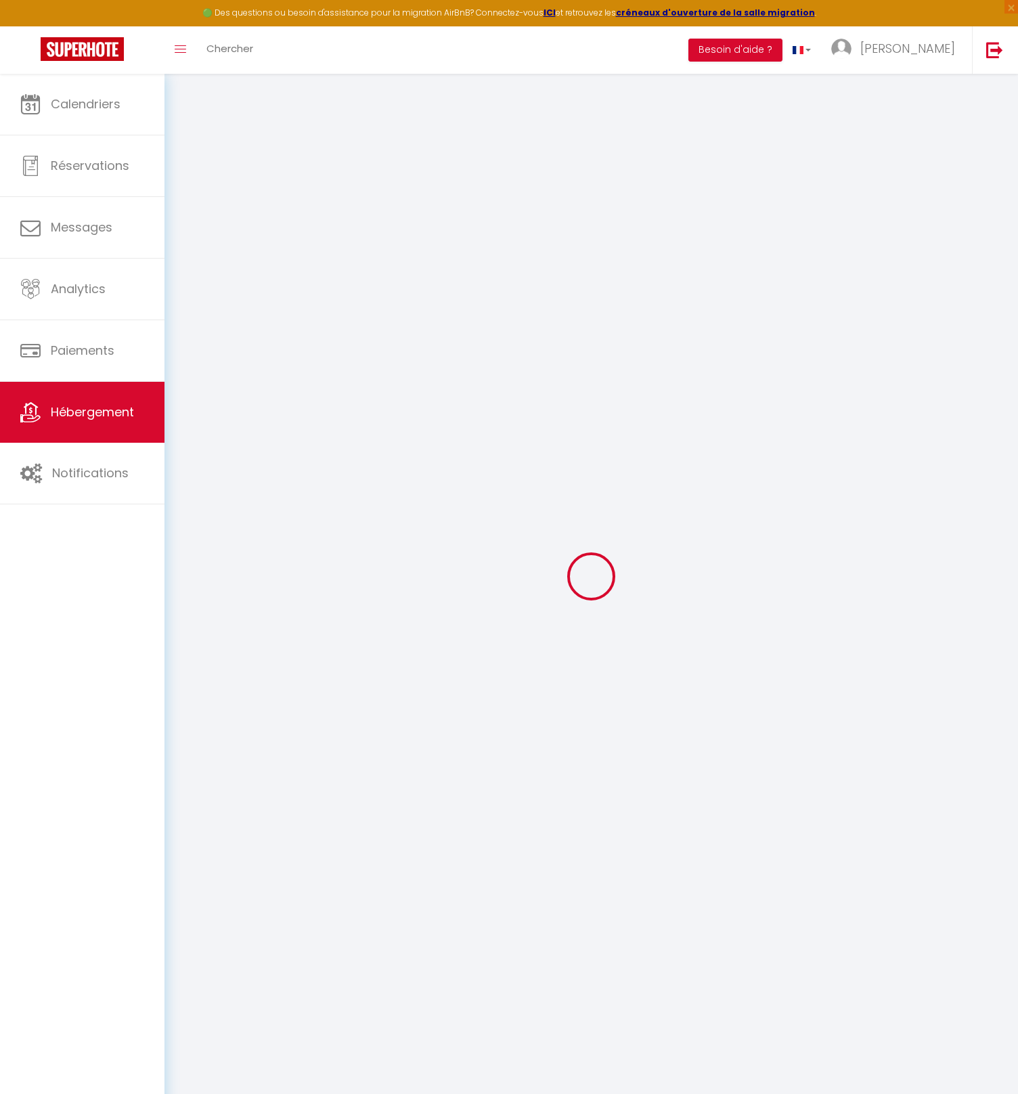
select select
checkbox input "false"
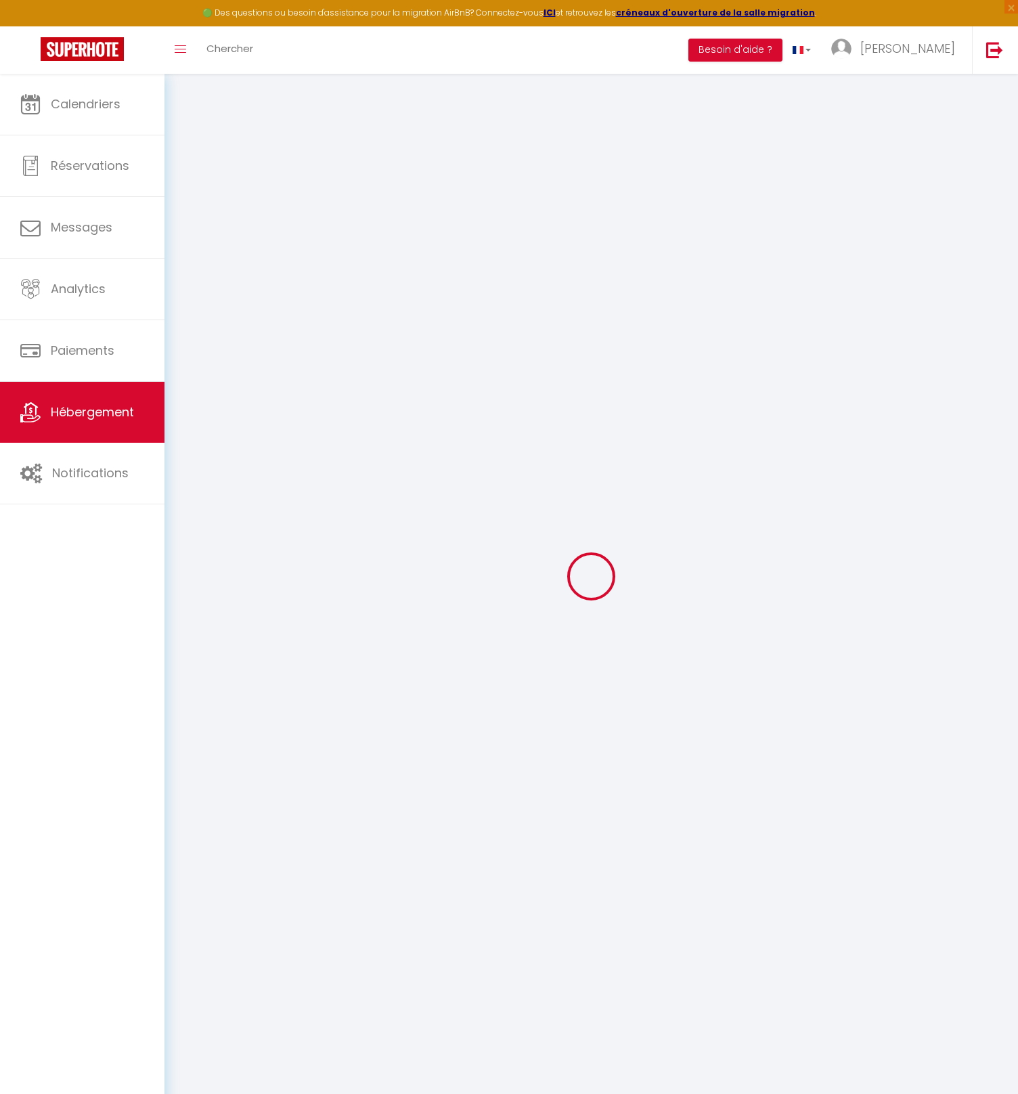
checkbox input "false"
select select
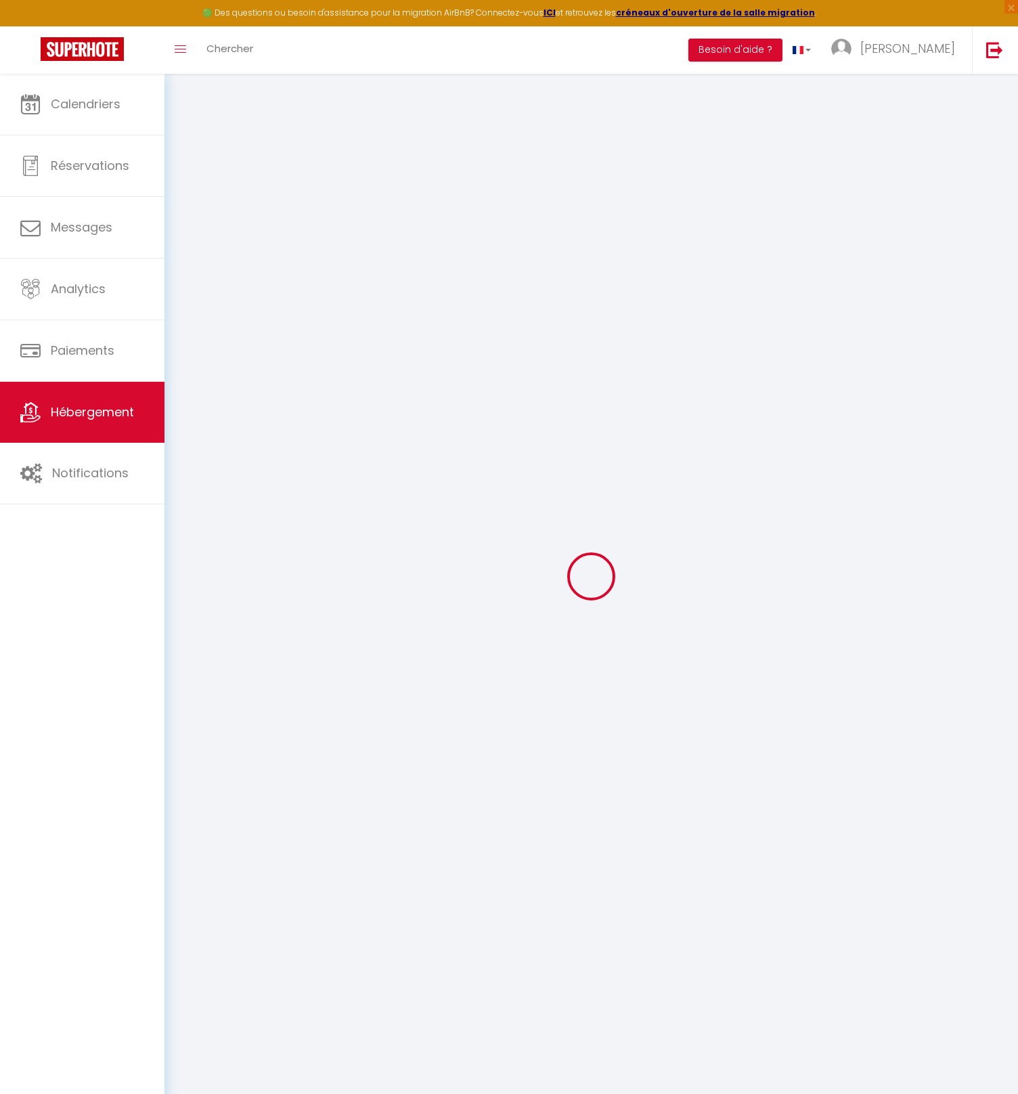
type input "Le Clos [PERSON_NAME]"
type input "[PERSON_NAME]"
type input "COLLET"
type input "[STREET_ADDRESS]"
type input "10000"
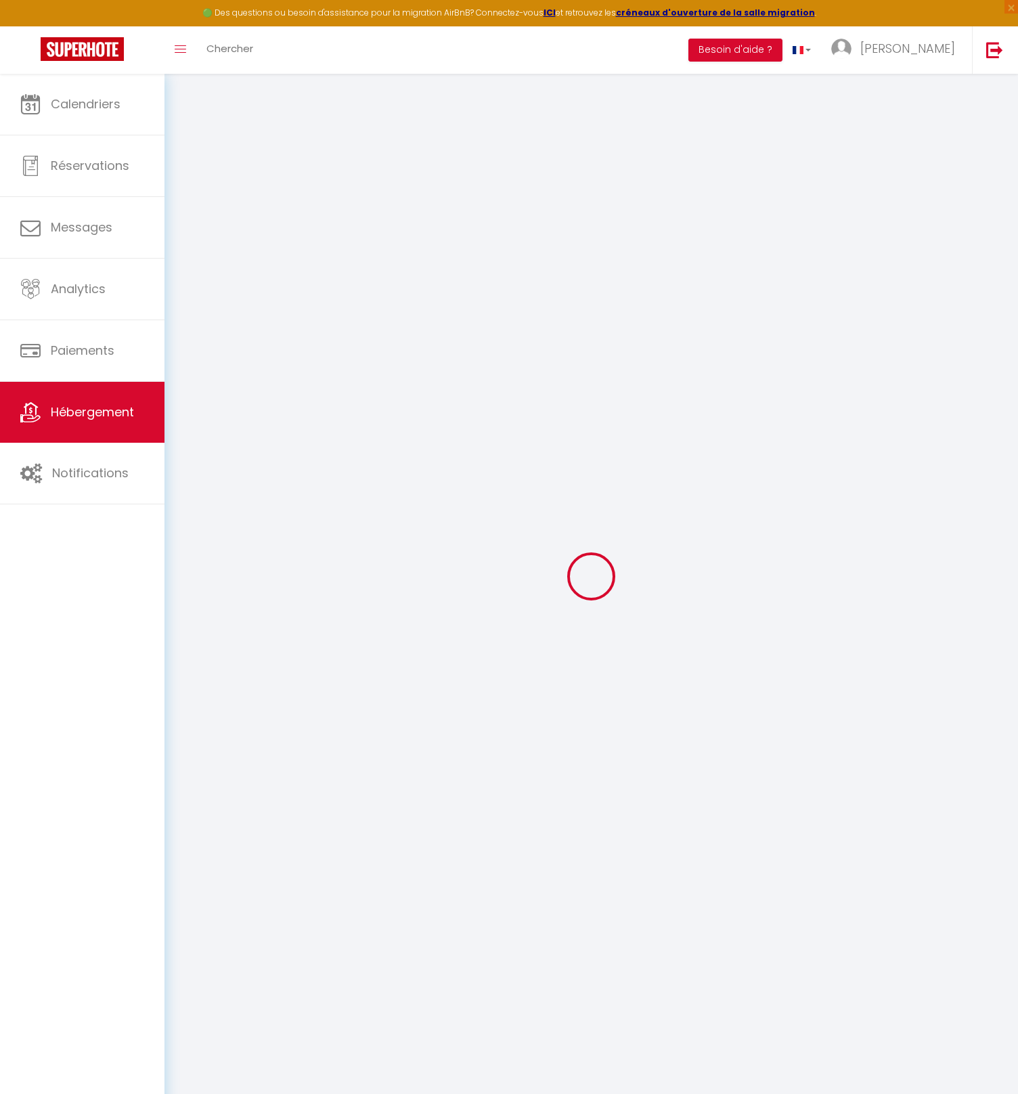
type input "[GEOGRAPHIC_DATA]"
select select "houses"
select select "10"
select select "5"
select select "3"
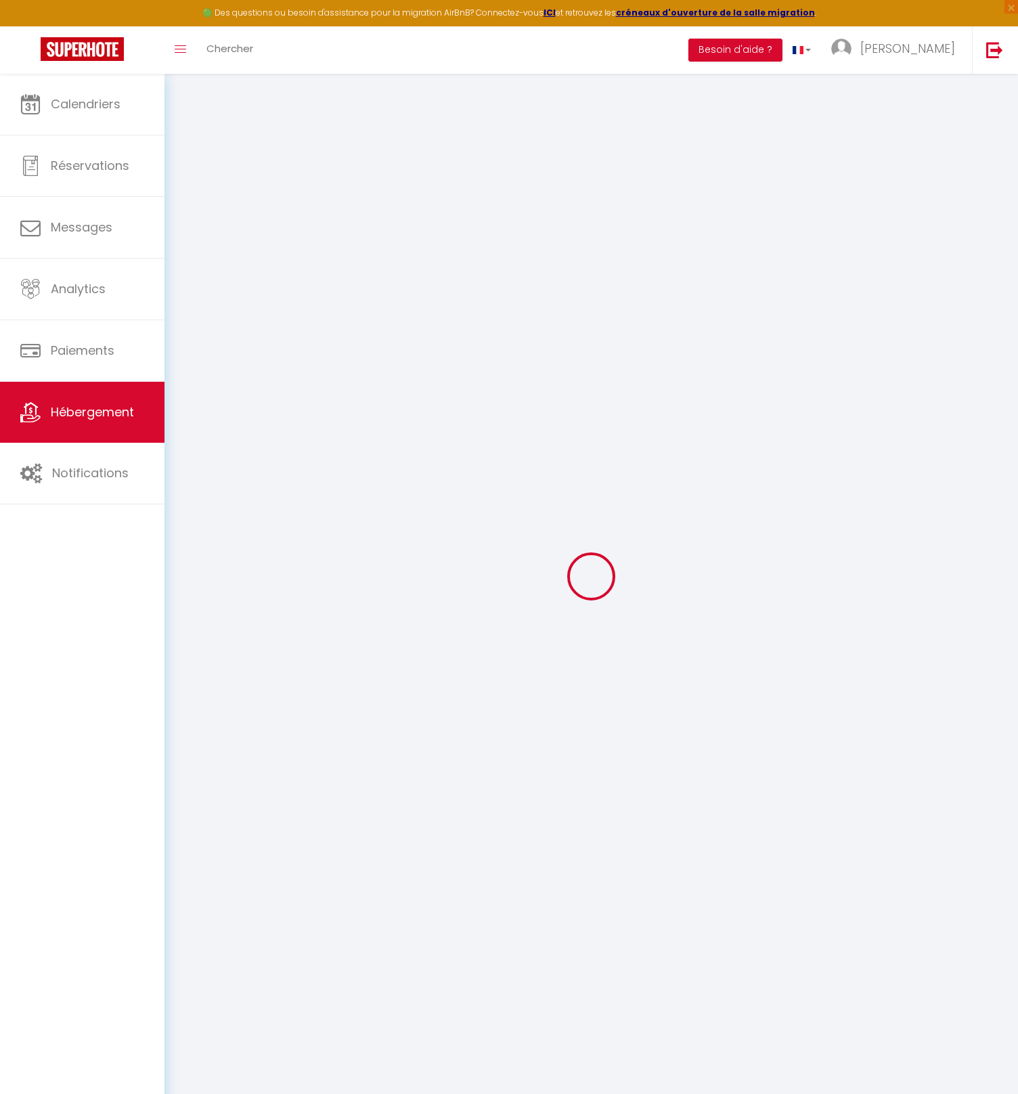
type input "295"
type input "150"
type input "1.50"
type input "1200"
select select
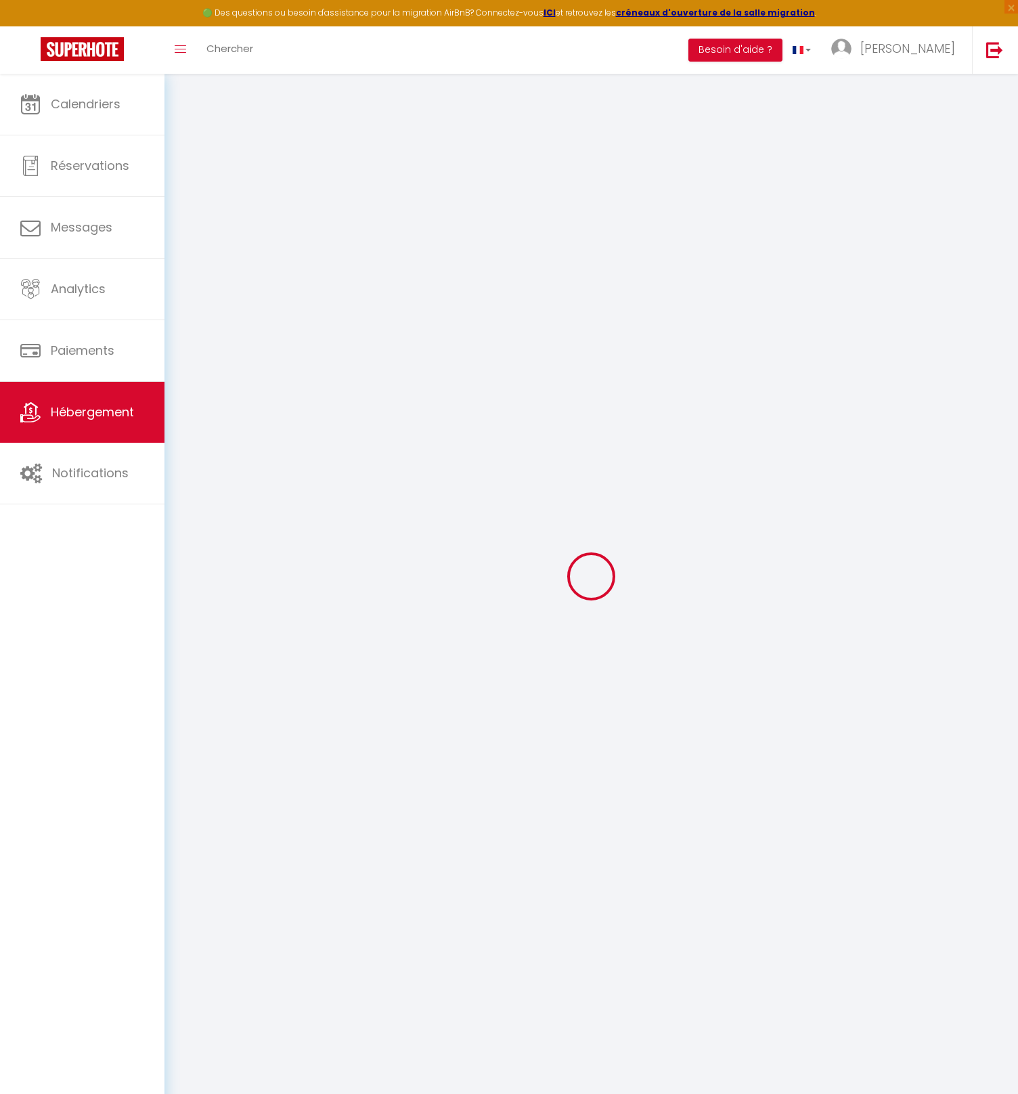
select select
type input "[STREET_ADDRESS]"
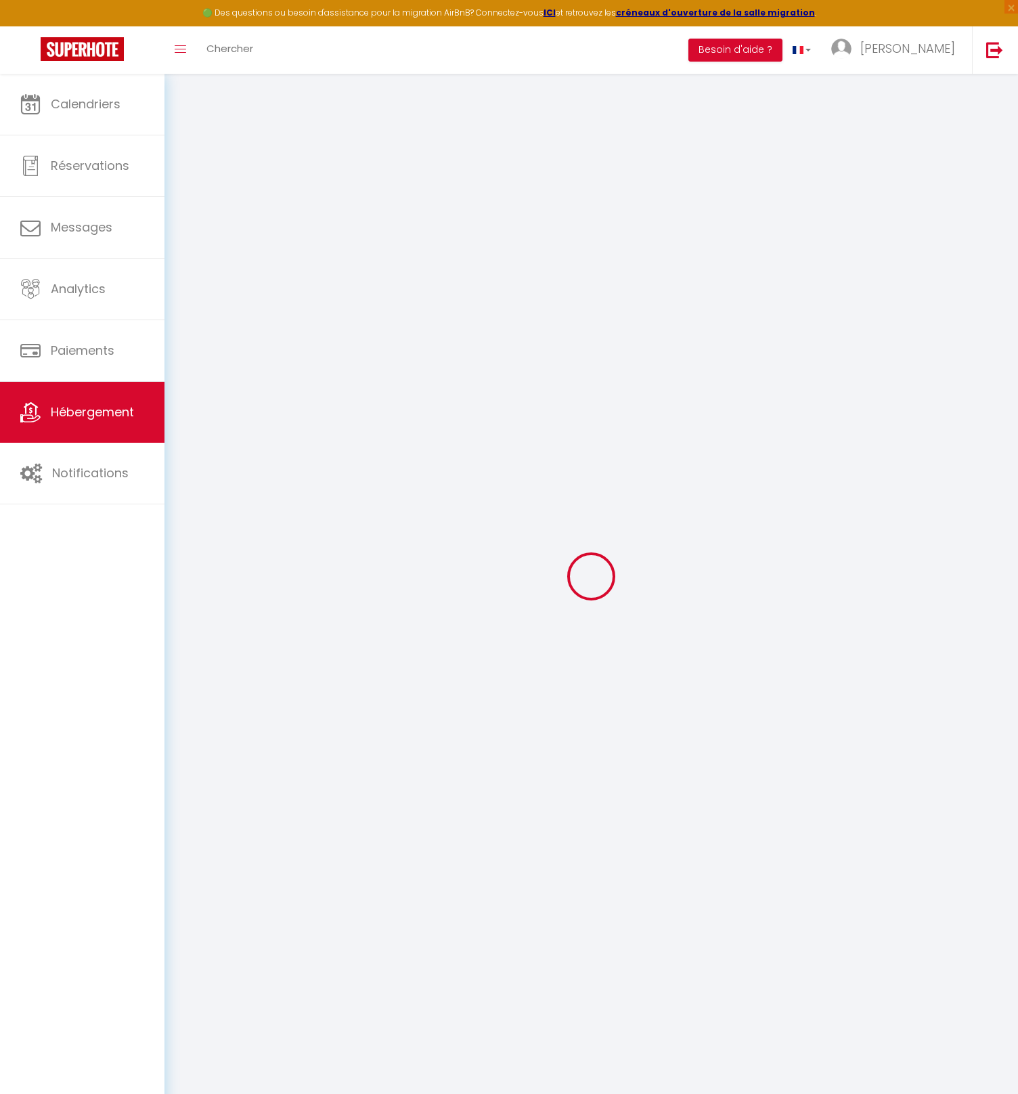
type input "41220"
type input "Thoury"
type input "[PERSON_NAME][EMAIL_ADDRESS][DOMAIN_NAME]"
select select "15850"
checkbox input "false"
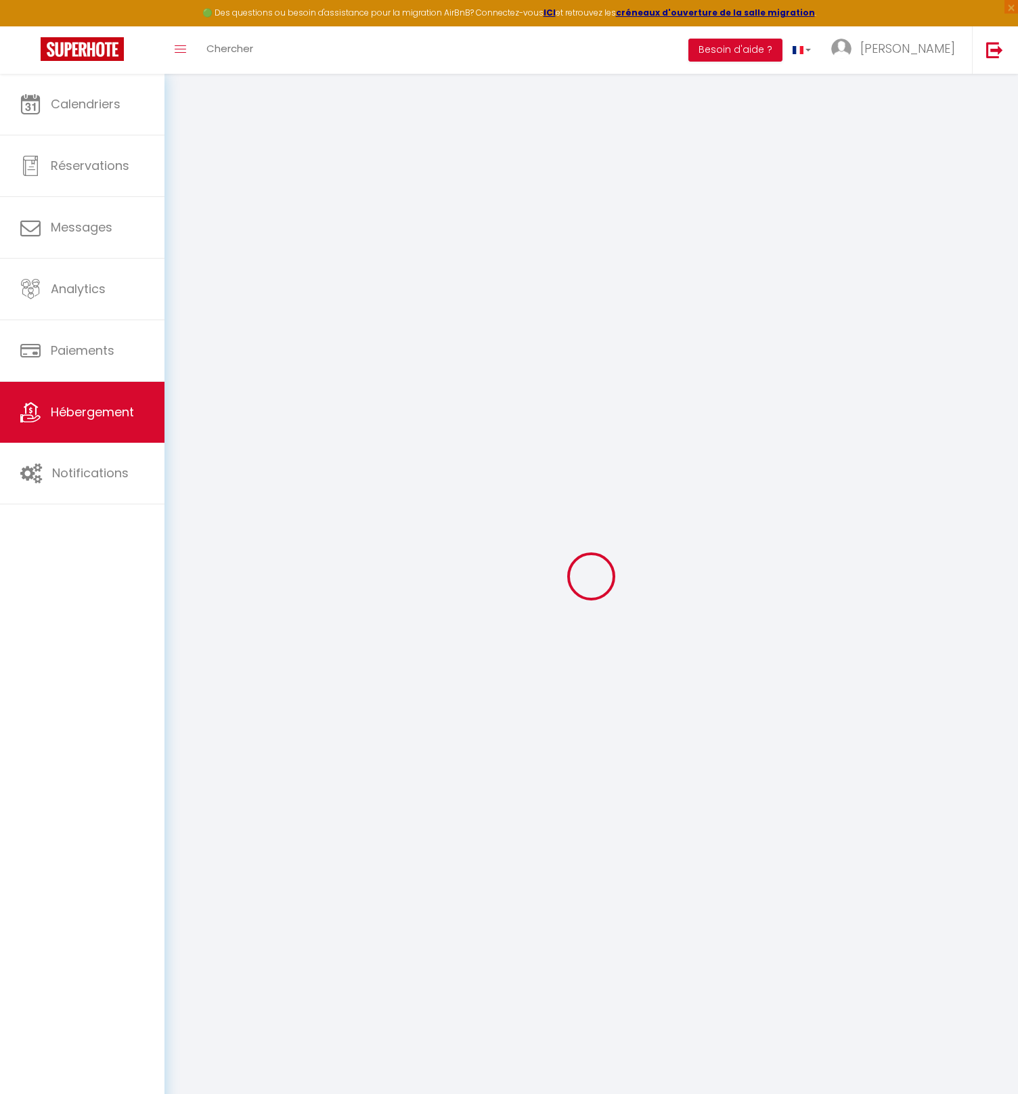
checkbox input "false"
type input "0"
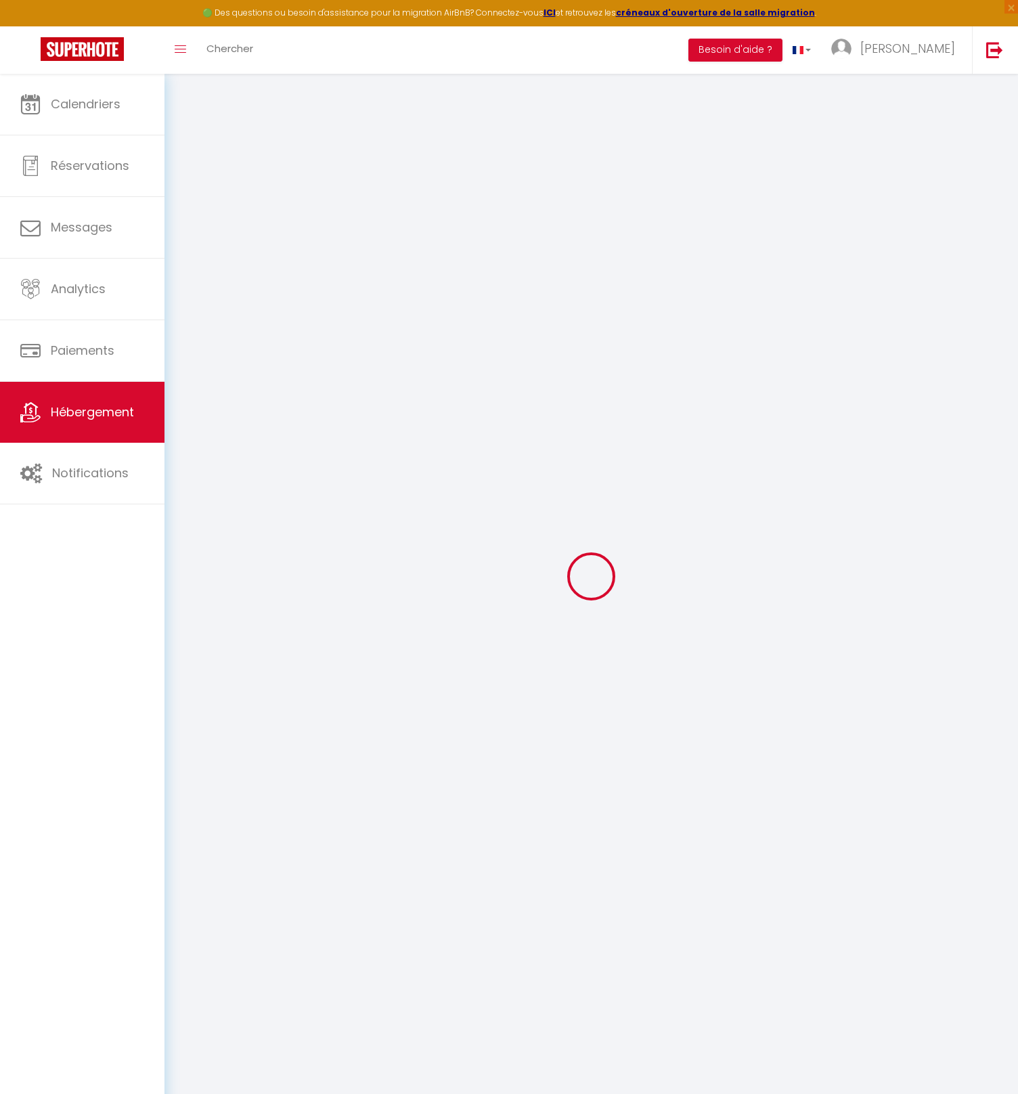
type input "0"
select select "+ 21 %"
select select "+ 30 %"
select select "+ 13 %"
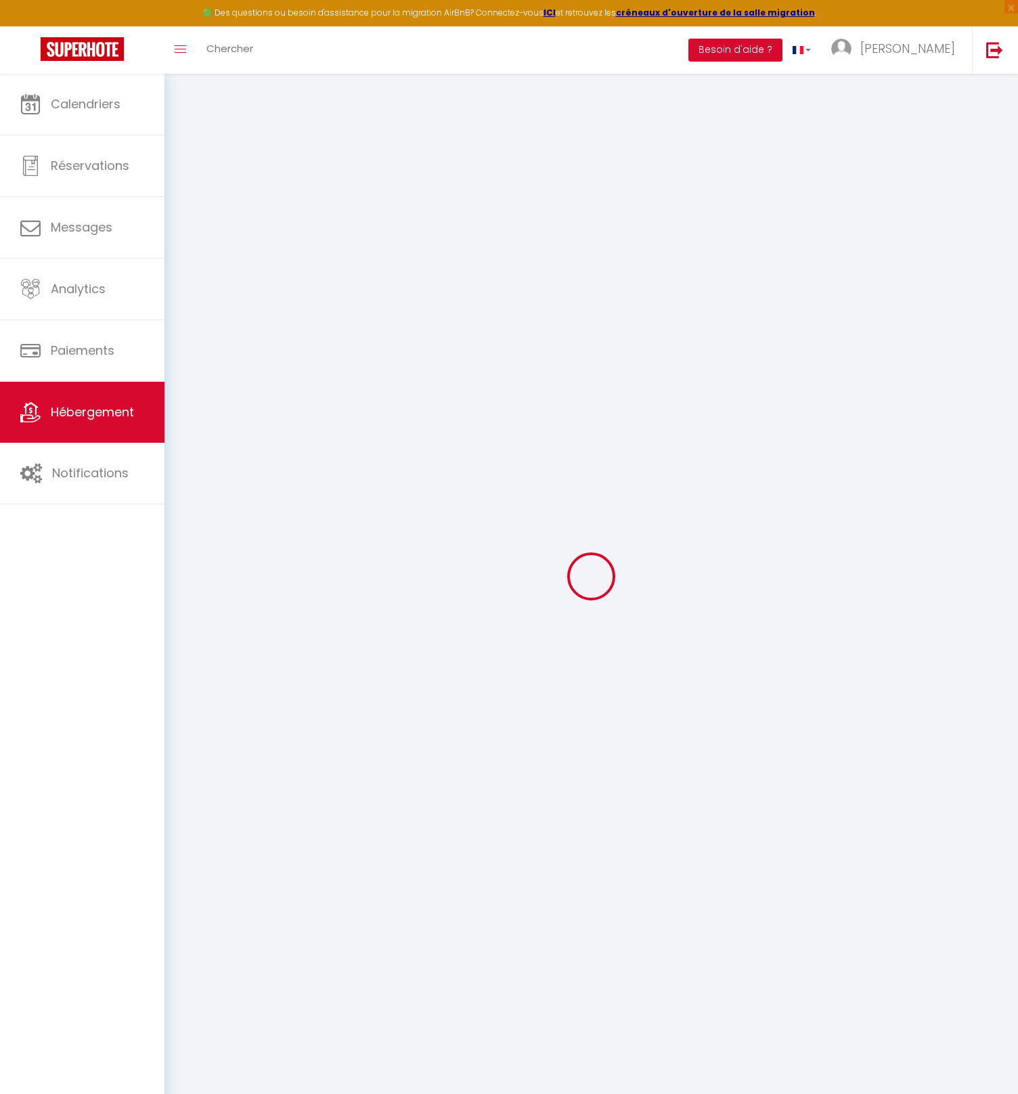
select select "365"
select select "EUR"
select select
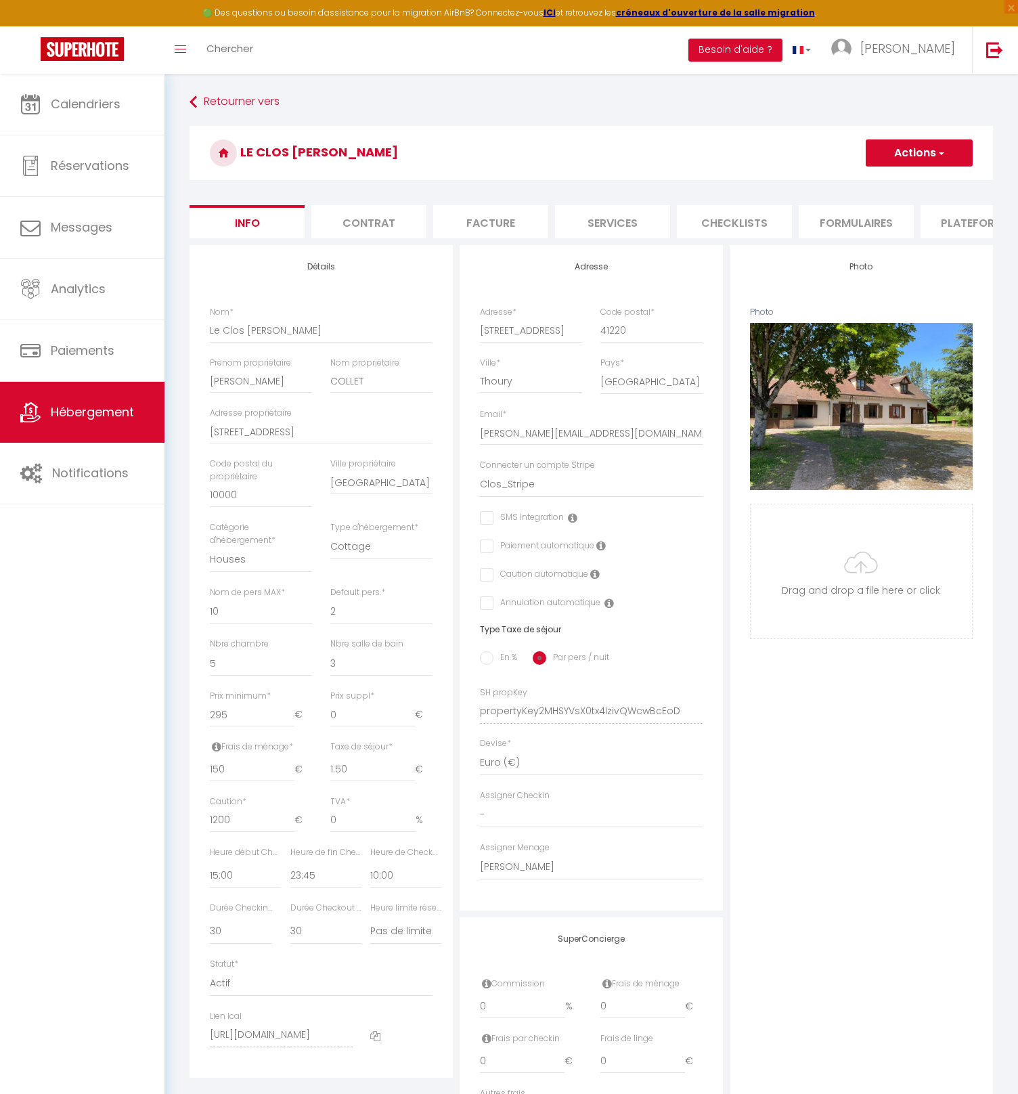
checkbox input "false"
click at [942, 230] on li "Plateformes" at bounding box center [978, 221] width 115 height 33
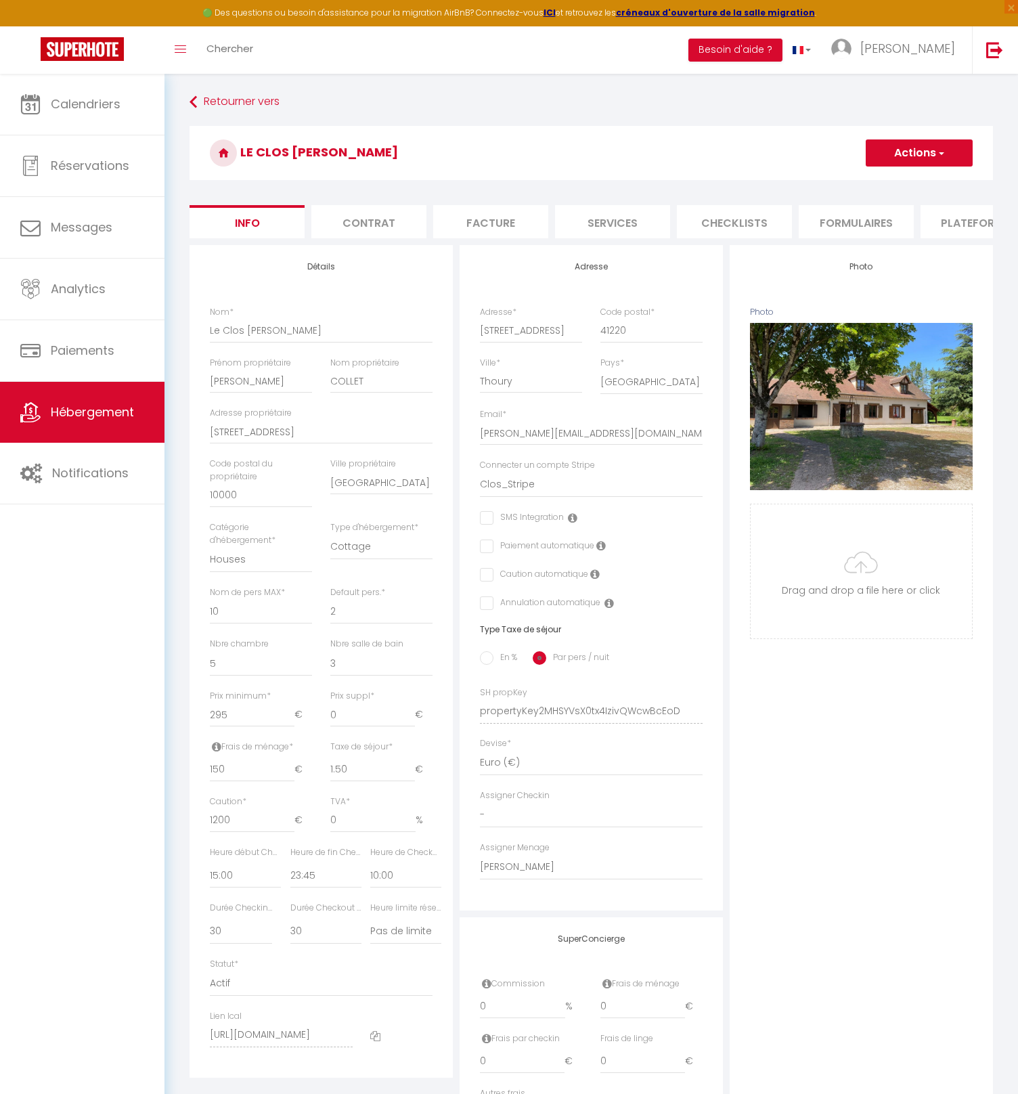
select select
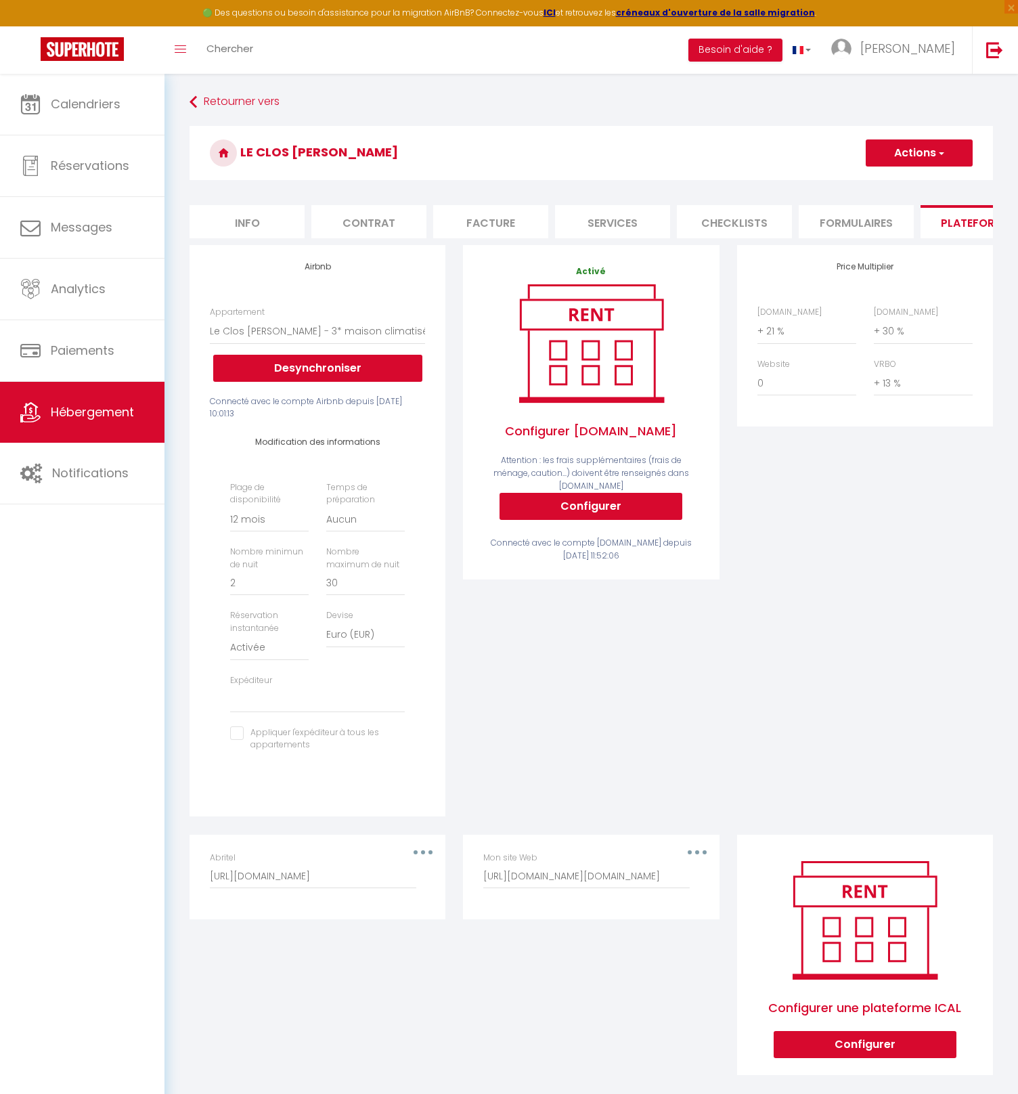
click at [949, 225] on li "Plateformes" at bounding box center [978, 221] width 115 height 33
click at [940, 53] on span "[PERSON_NAME]" at bounding box center [908, 48] width 95 height 17
click at [910, 95] on link "Paramètres" at bounding box center [918, 94] width 100 height 23
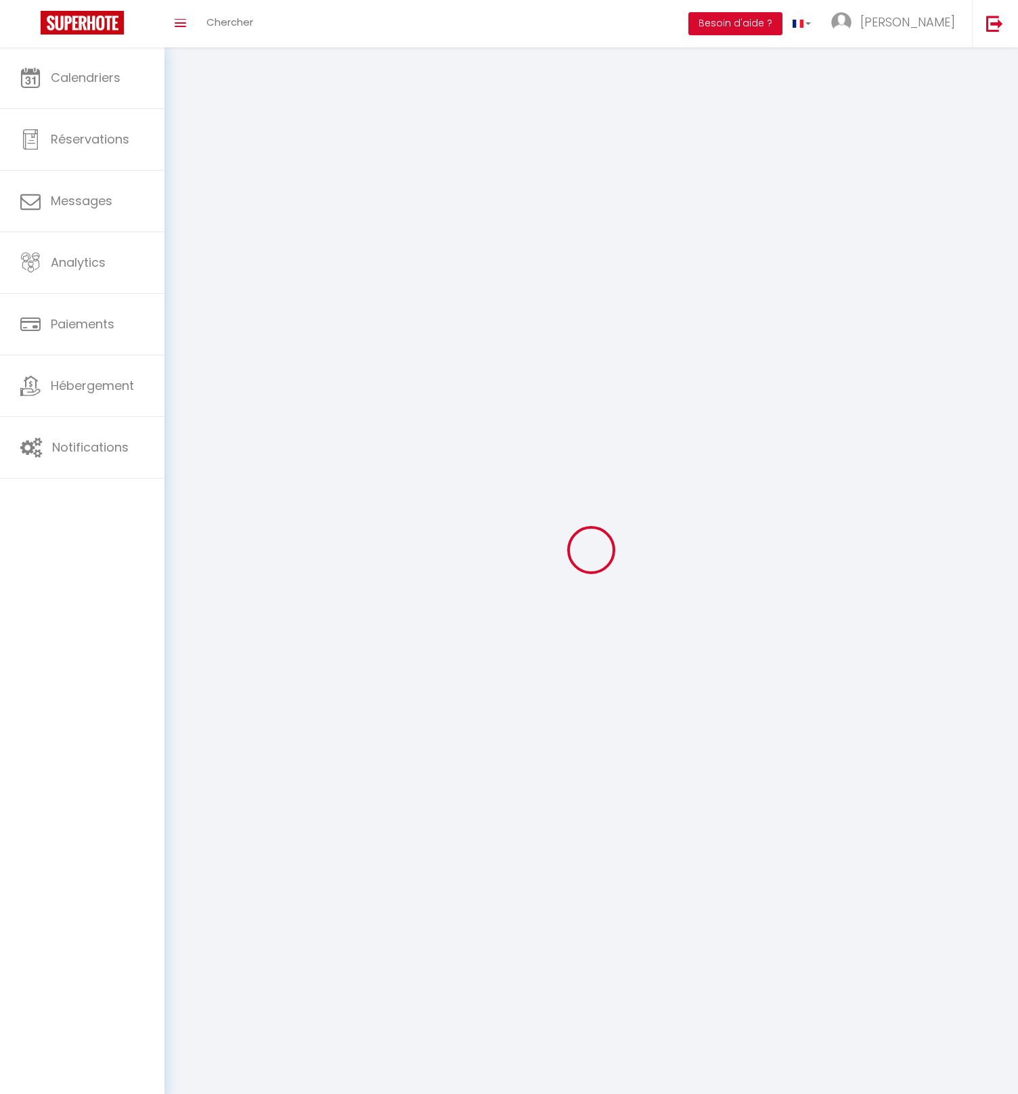
type input "[PERSON_NAME]"
type input "COLLET"
type input "[PHONE_NUMBER]"
type input "[STREET_ADDRESS]"
type input "41220"
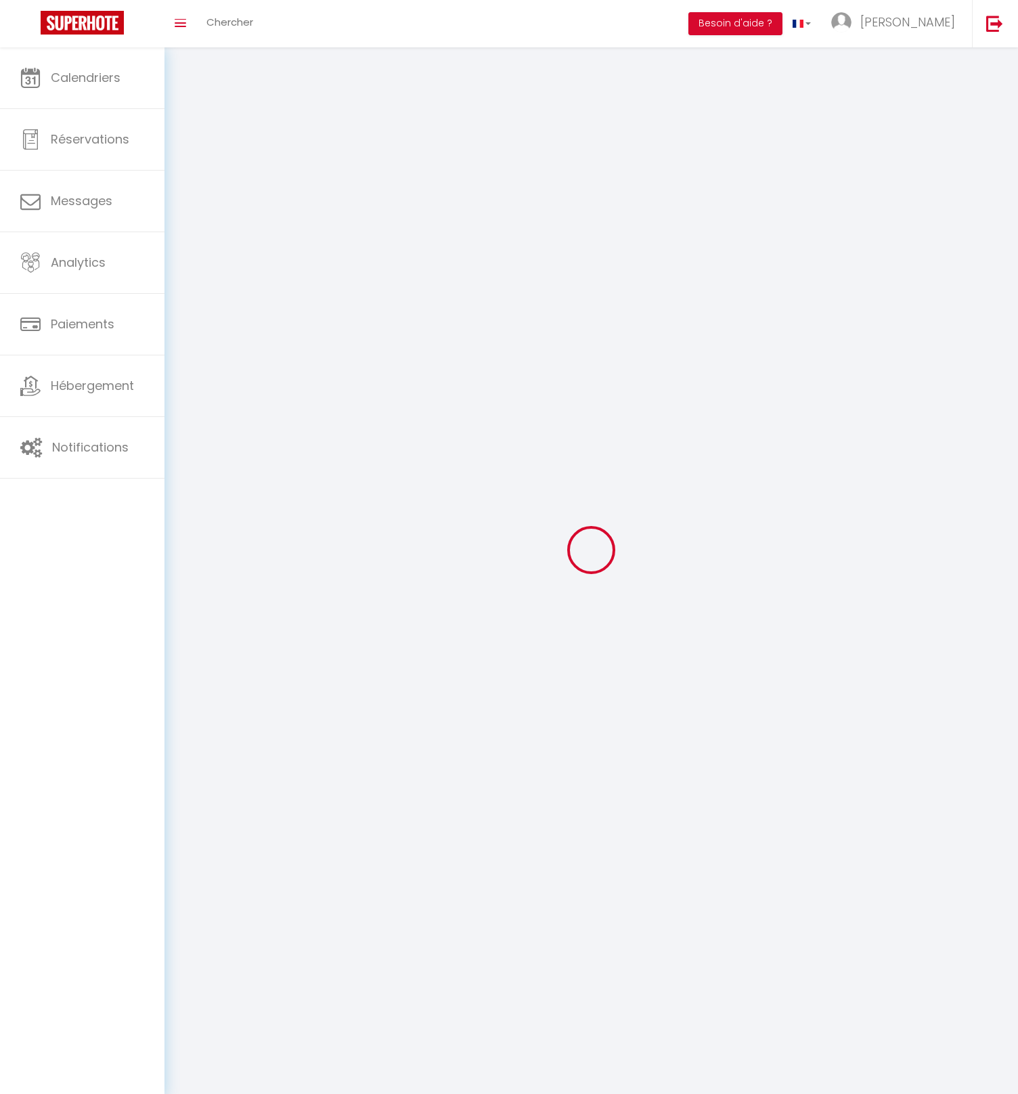
type input "Thoury"
type input "A1PrZTc07FjAWFjfsdO4my29K"
type input "TC5MQA2cdwm71BYRD7n2mHCGh"
select select "28"
select select "fr"
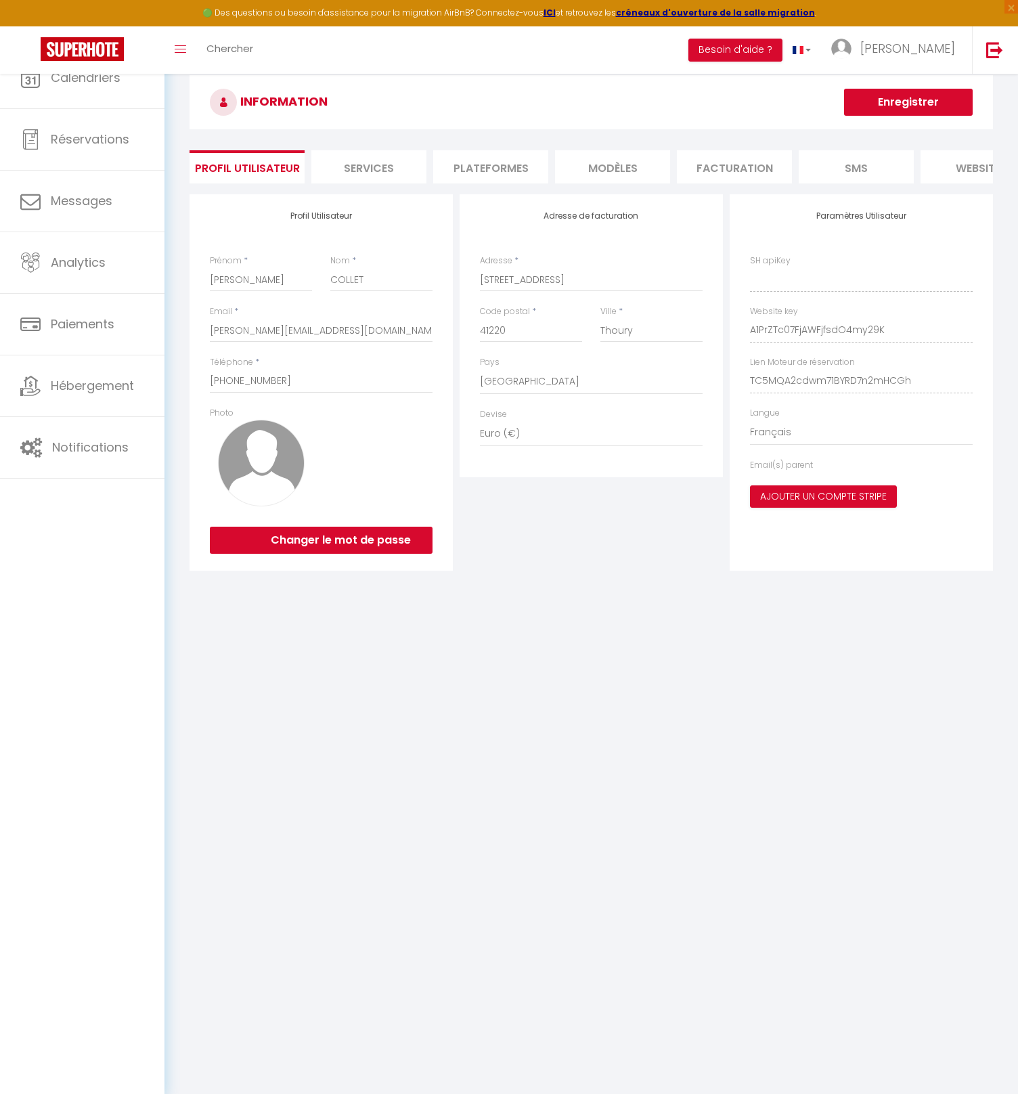
type input "A1PrZTc07FjAWFjfsdO4my29K"
type input "TC5MQA2cdwm71BYRD7n2mHCGh"
type input "[URL][DOMAIN_NAME]"
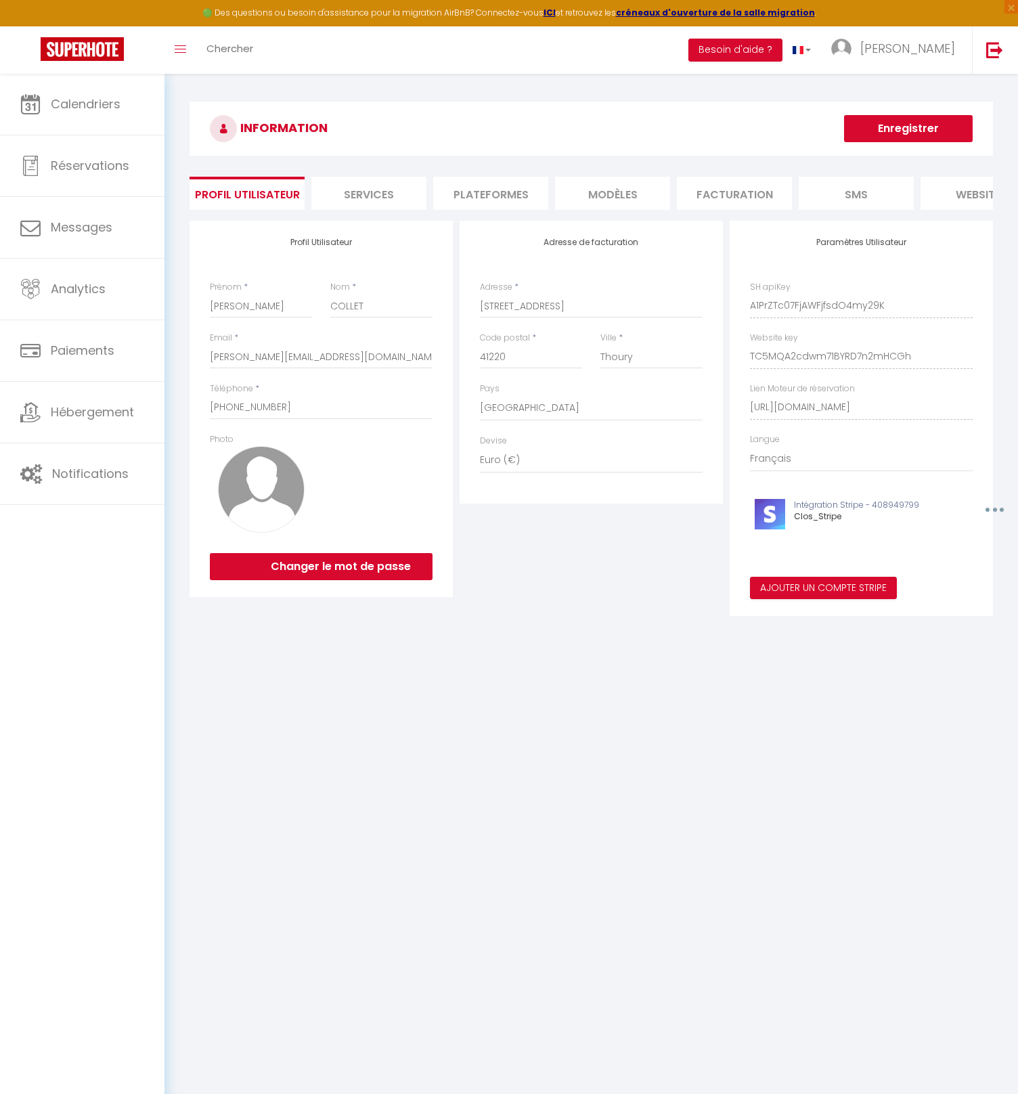
click at [484, 190] on li "Plateformes" at bounding box center [490, 193] width 115 height 33
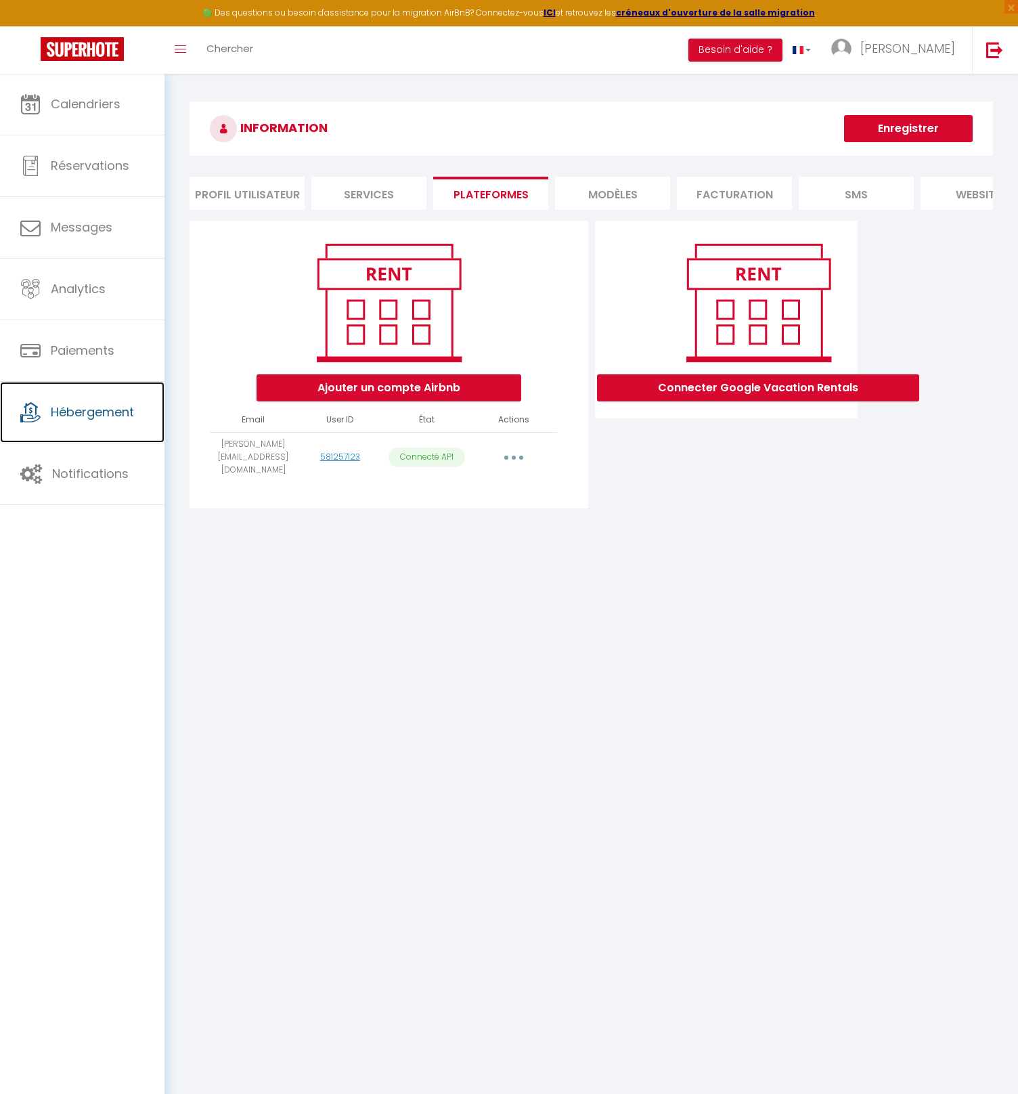
click at [103, 422] on link "Hébergement" at bounding box center [82, 412] width 165 height 61
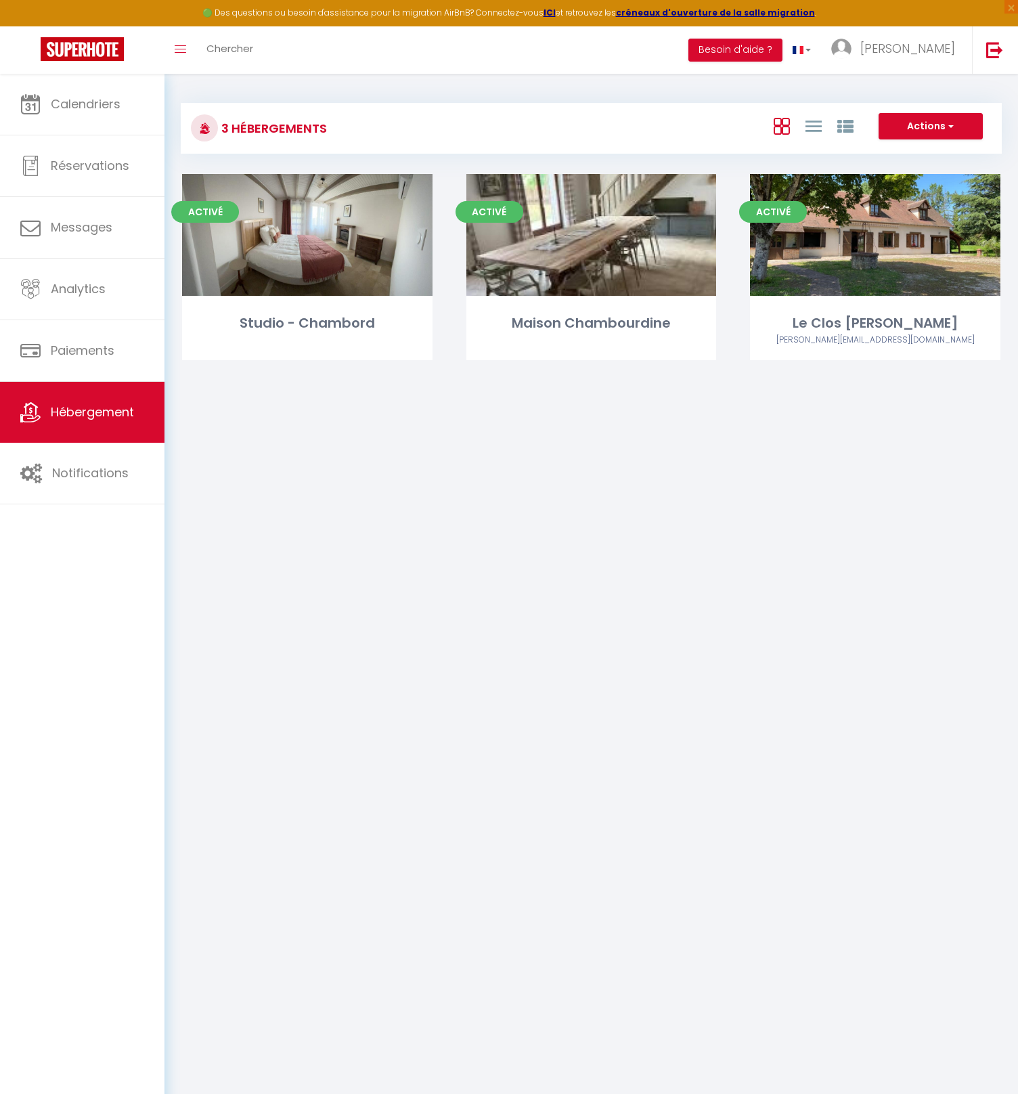
click at [878, 234] on link "Editer" at bounding box center [875, 234] width 81 height 27
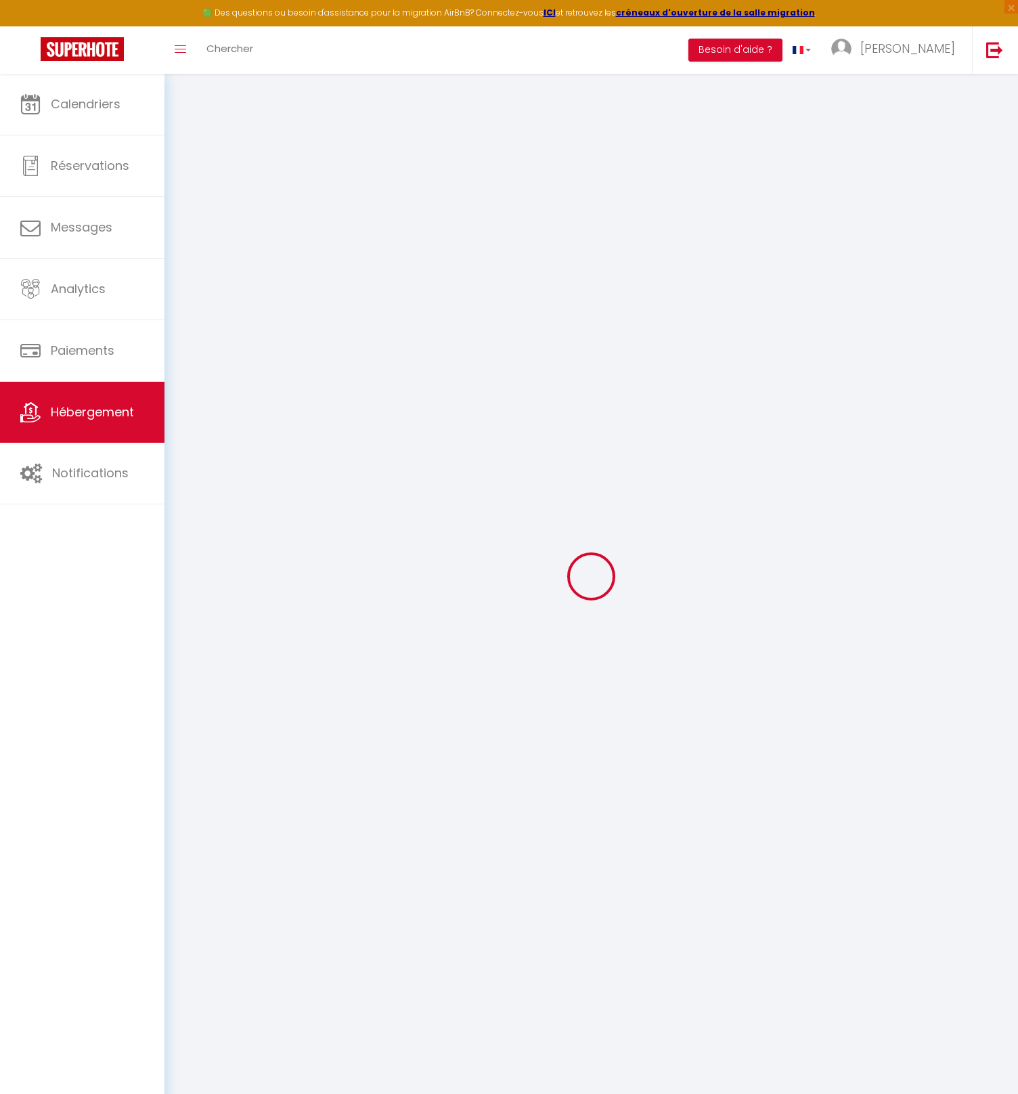
select select "15944-1191890279818653487"
select select "15:00"
select select "23:45"
select select "10:00"
select select "30"
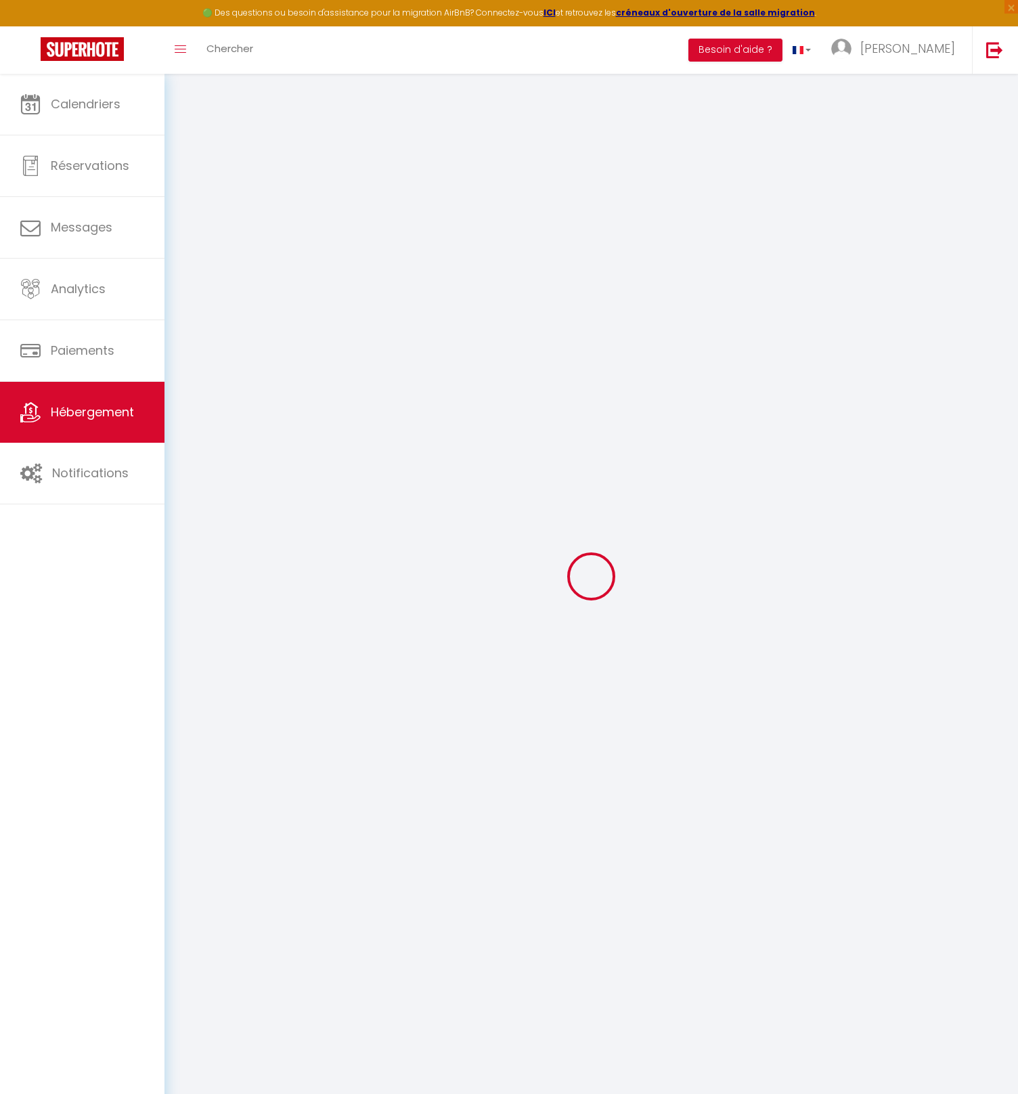
select select "30"
checkbox input "false"
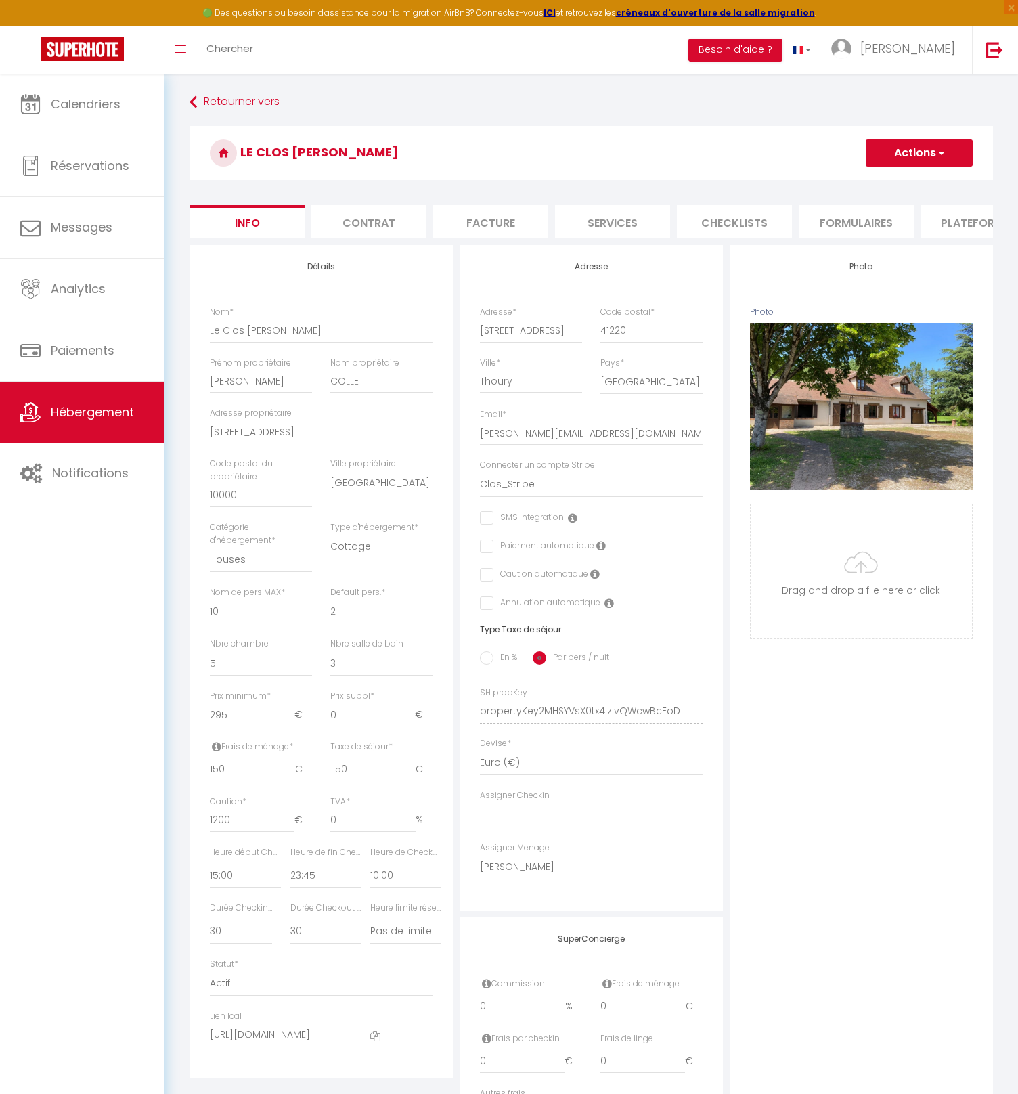
checkbox input "false"
click at [957, 223] on li "Plateformes" at bounding box center [978, 221] width 115 height 33
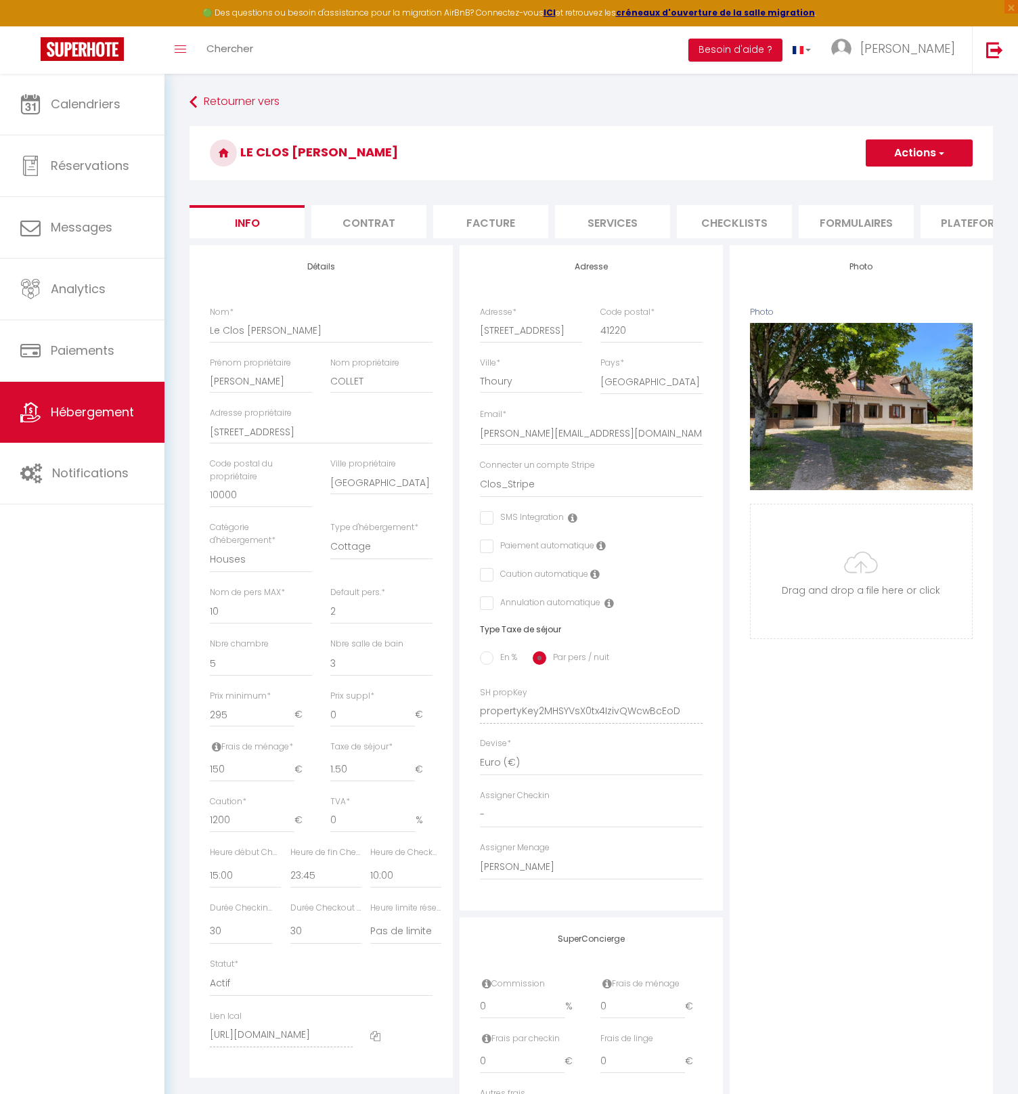
select select
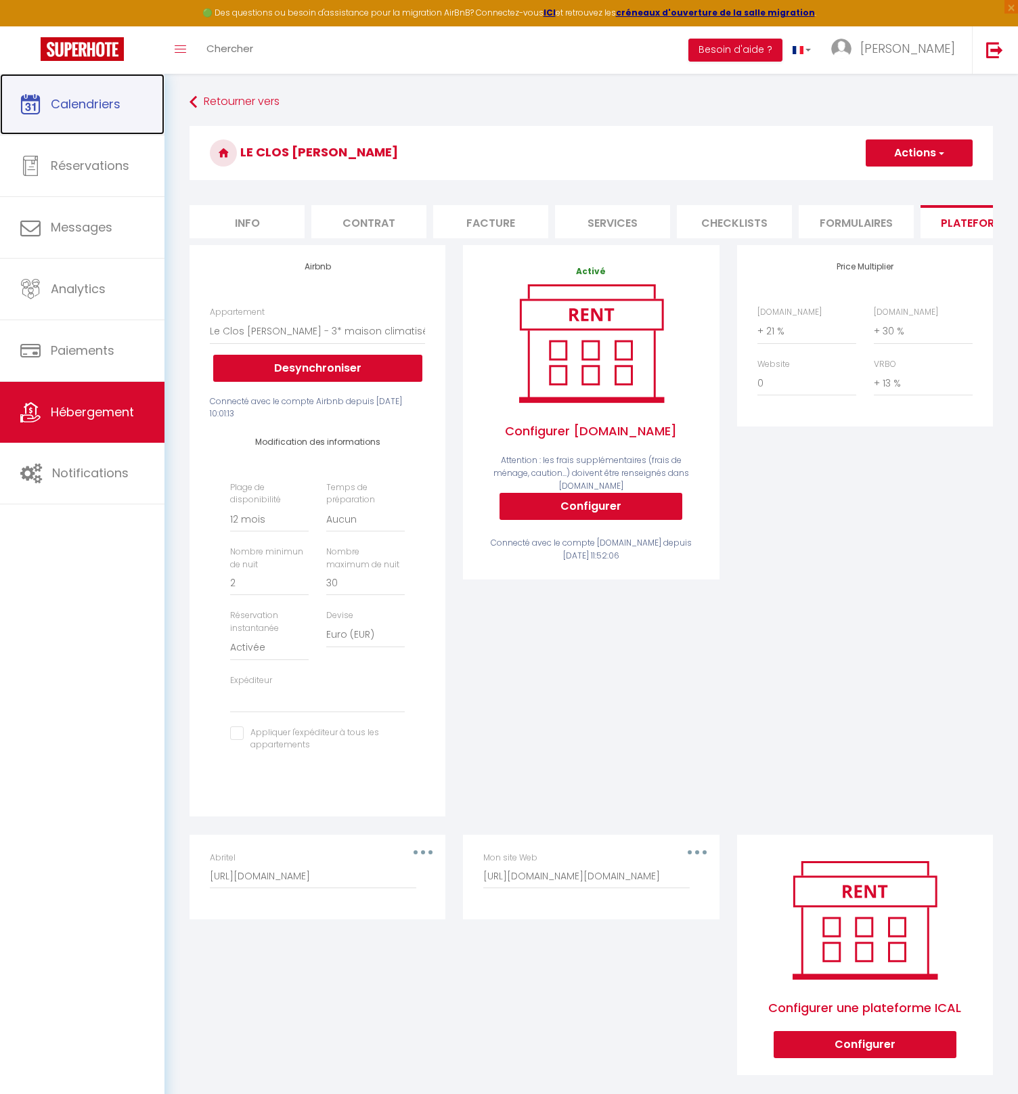
click at [93, 112] on link "Calendriers" at bounding box center [82, 104] width 165 height 61
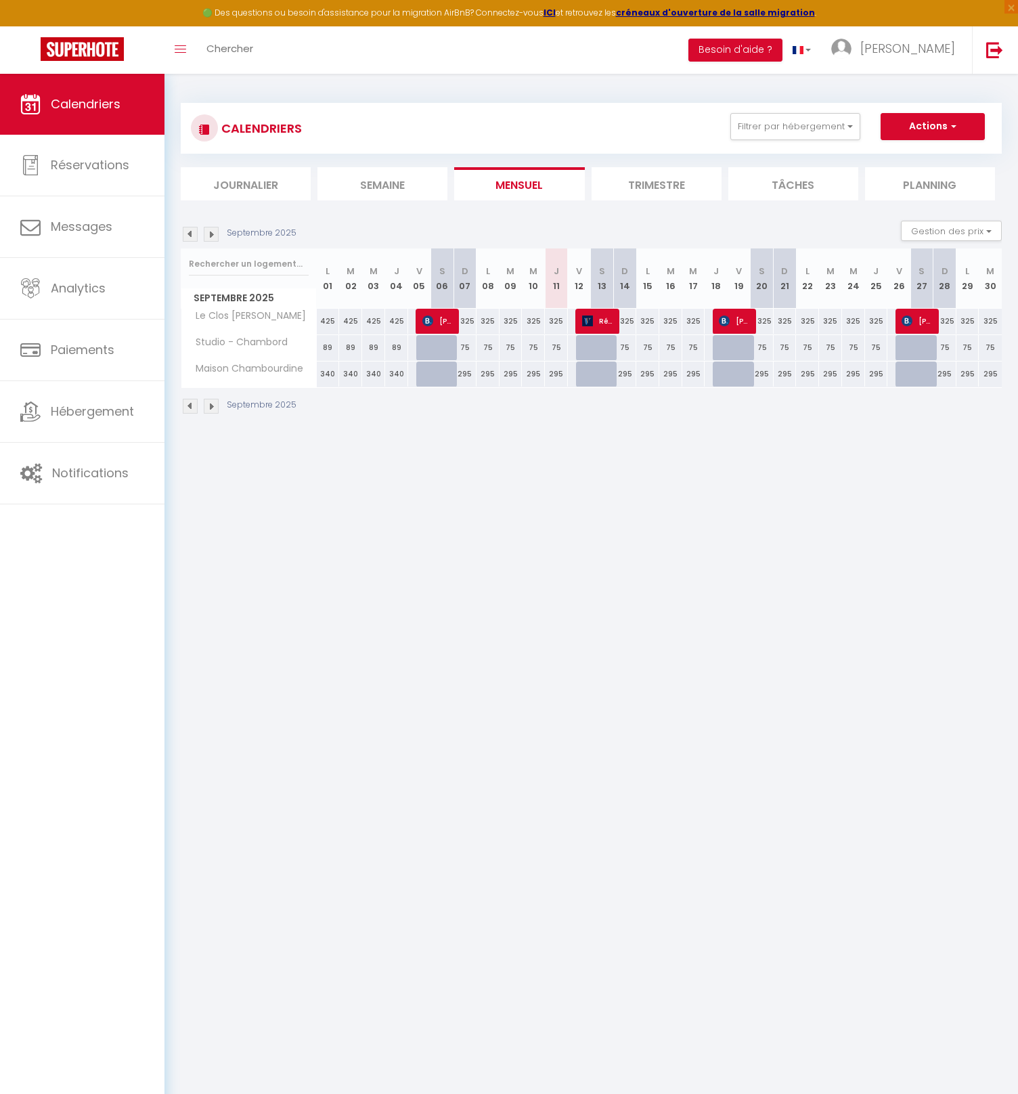
click at [647, 184] on li "Trimestre" at bounding box center [657, 183] width 130 height 33
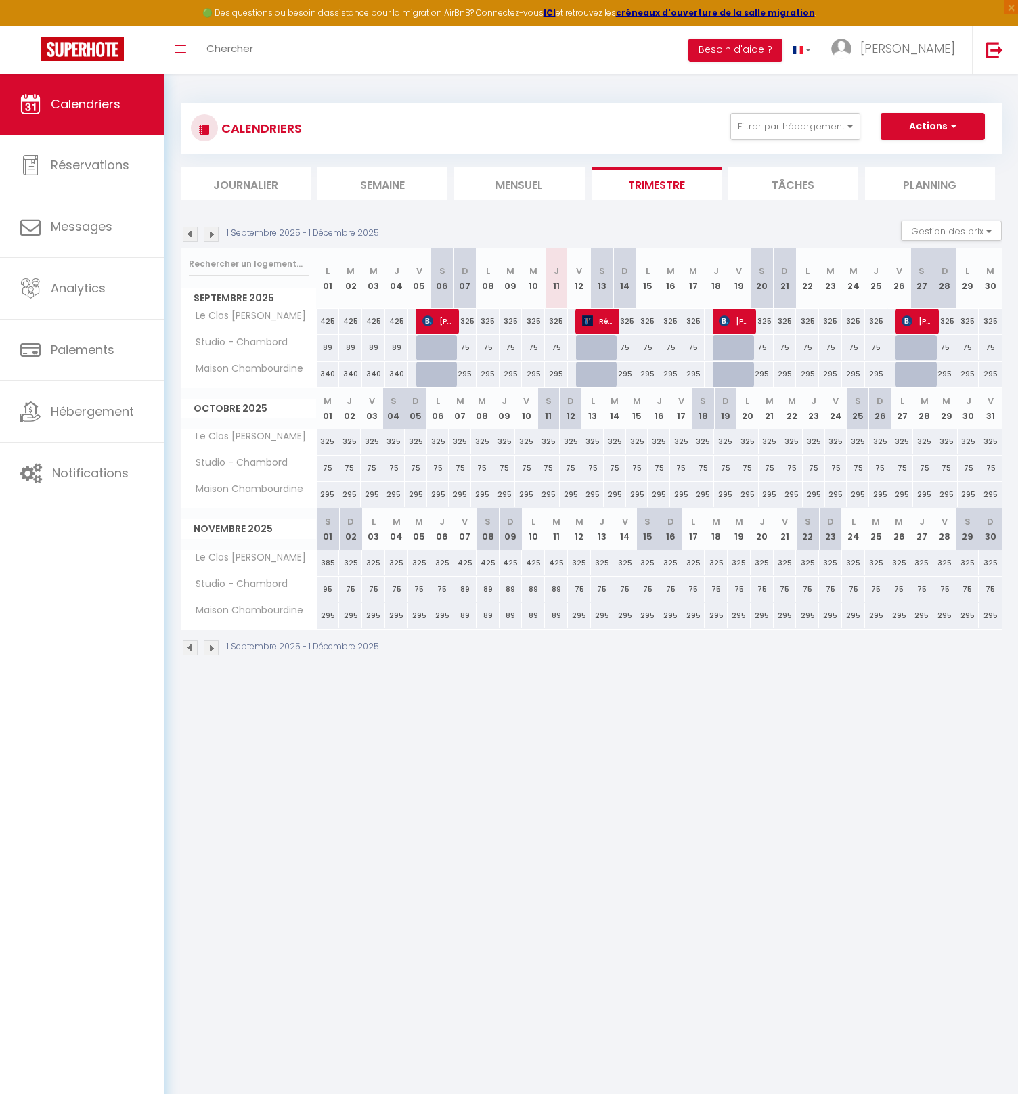
click at [194, 231] on img at bounding box center [190, 234] width 15 height 15
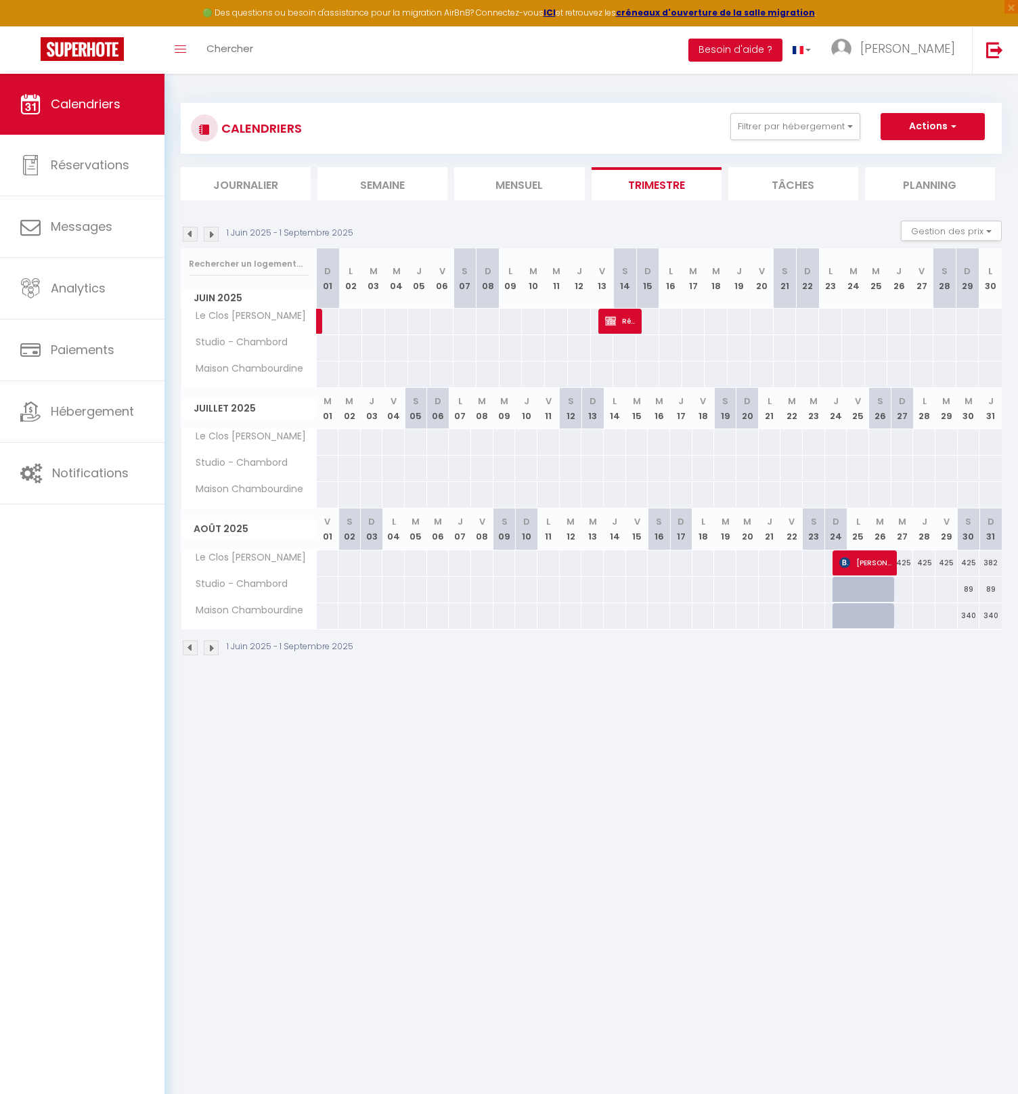
click at [211, 237] on img at bounding box center [211, 234] width 15 height 15
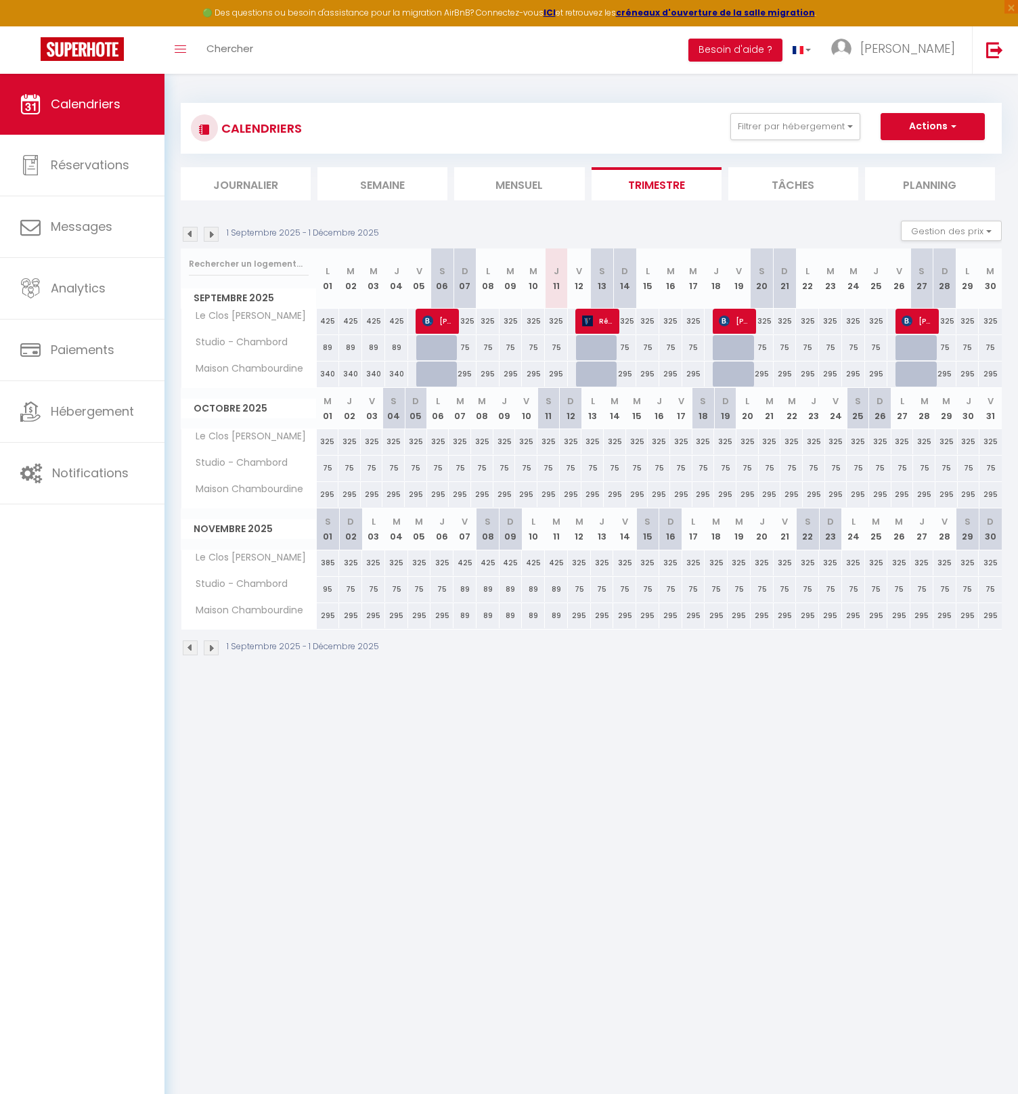
click at [193, 236] on img at bounding box center [190, 234] width 15 height 15
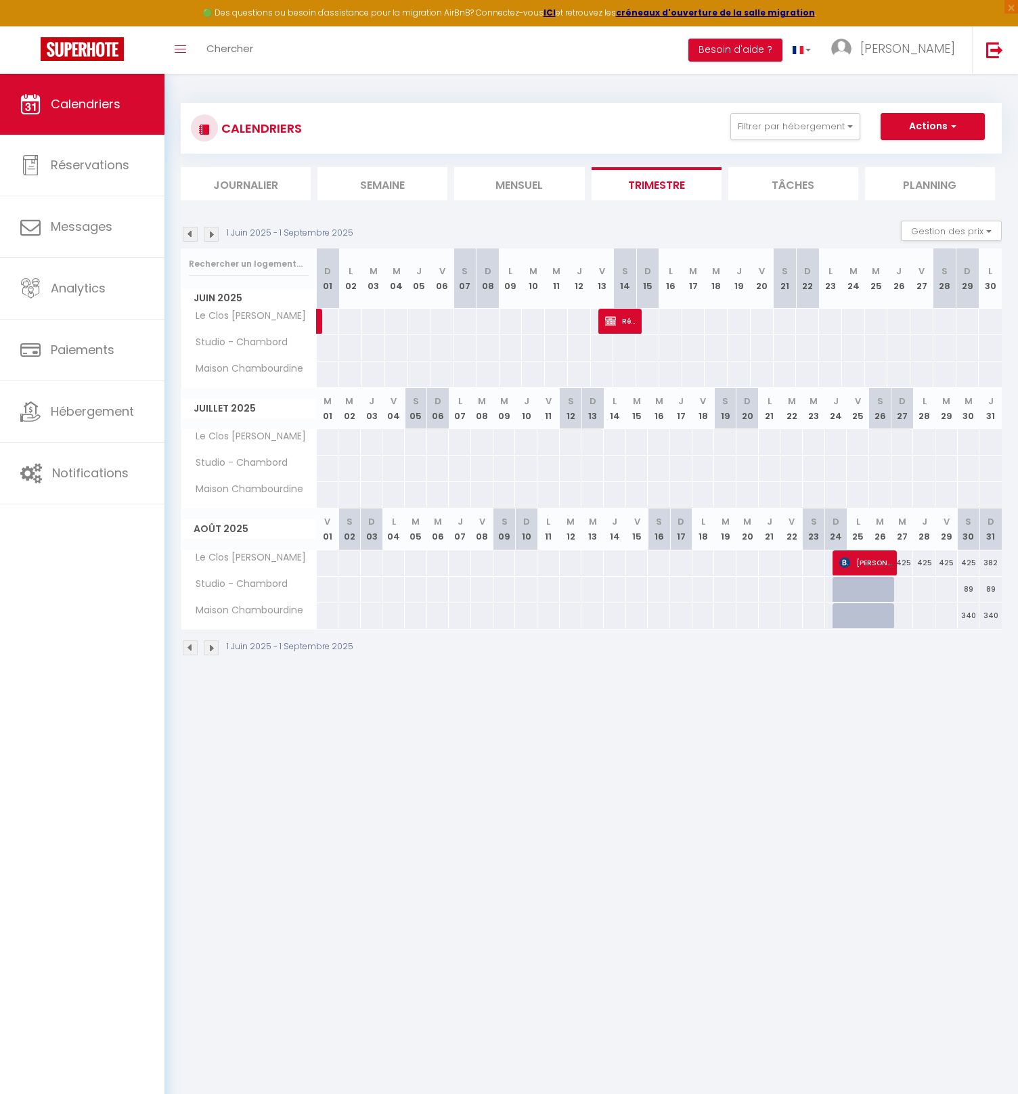
click at [209, 236] on img at bounding box center [211, 234] width 15 height 15
